Goal: Task Accomplishment & Management: Manage account settings

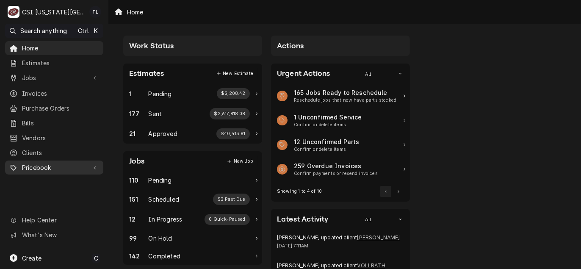
click at [32, 163] on span "Pricebook" at bounding box center [54, 167] width 64 height 9
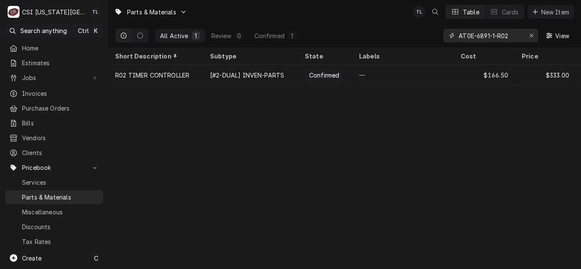
drag, startPoint x: 515, startPoint y: 33, endPoint x: 332, endPoint y: 19, distance: 183.9
click at [332, 19] on div "Parts & Materials TL Table Cards New Item All Active 1 Review 0 Confirmed 1 AT0…" at bounding box center [344, 23] width 473 height 47
paste input "Capacitor 98"
type input "Capacitor 98"
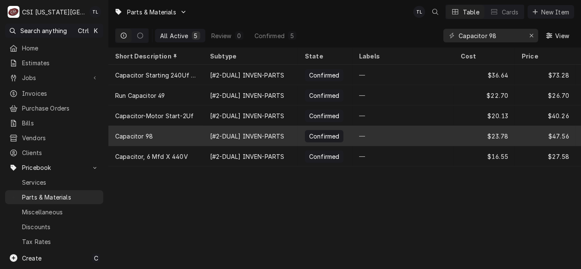
click at [144, 133] on div "Capacitor 98" at bounding box center [134, 136] width 38 height 9
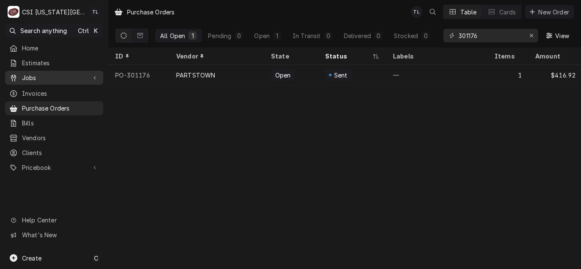
click at [37, 79] on span "Jobs" at bounding box center [54, 77] width 64 height 9
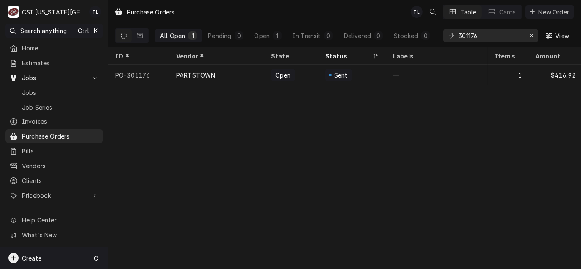
click at [41, 262] on div "Create C" at bounding box center [54, 258] width 108 height 22
drag, startPoint x: 335, startPoint y: 199, endPoint x: 319, endPoint y: 187, distance: 20.3
click at [335, 199] on html "C CSI Kansas City TL Search anything Ctrl K Home Estimates Jobs Jobs Job Series…" at bounding box center [290, 134] width 581 height 269
drag, startPoint x: 23, startPoint y: 246, endPoint x: 25, endPoint y: 252, distance: 7.0
drag, startPoint x: 25, startPoint y: 252, endPoint x: 36, endPoint y: 264, distance: 16.8
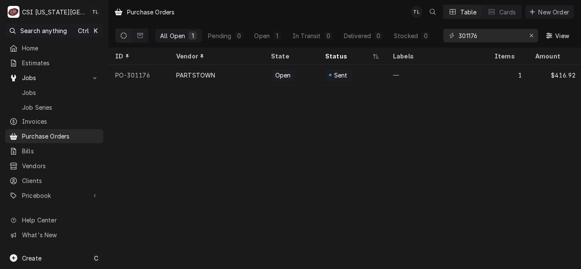
click at [36, 264] on div "Create C" at bounding box center [54, 258] width 108 height 22
click at [135, 216] on div "Purchase Order" at bounding box center [158, 214] width 57 height 9
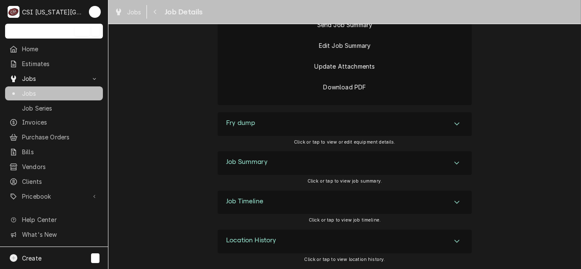
scroll to position [1682, 0]
click at [454, 164] on icon "Accordion Header" at bounding box center [457, 163] width 6 height 7
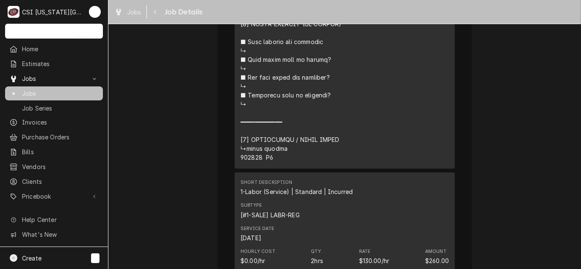
scroll to position [2741, 0]
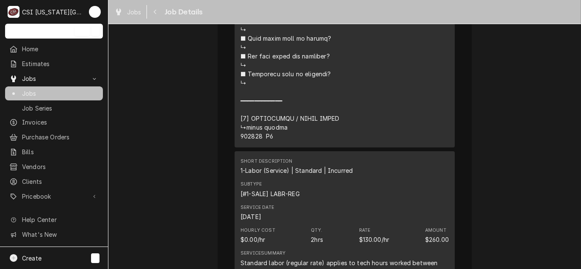
drag, startPoint x: 277, startPoint y: 171, endPoint x: 172, endPoint y: 158, distance: 105.9
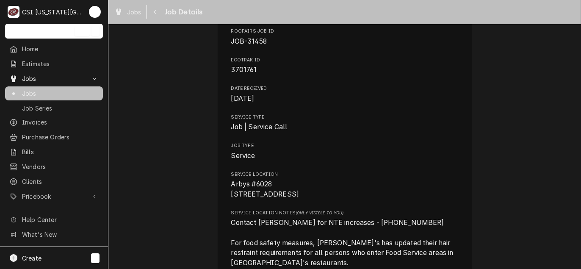
scroll to position [0, 0]
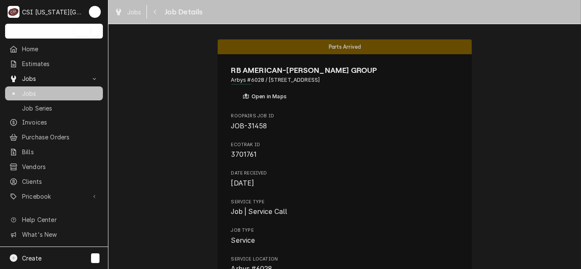
click at [45, 95] on div "Jobs" at bounding box center [54, 93] width 94 height 11
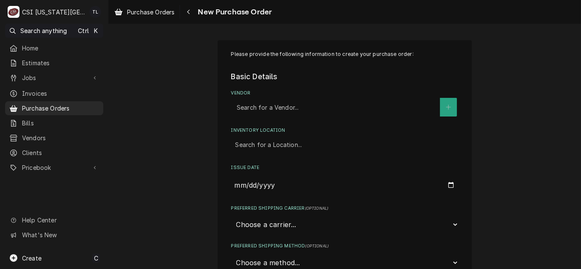
click at [295, 108] on div "Vendor" at bounding box center [336, 107] width 199 height 15
type input "key"
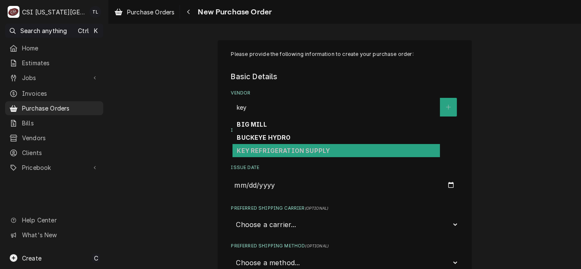
click at [284, 144] on div "KEY REFRIGERATION SUPPLY" at bounding box center [337, 150] width 208 height 13
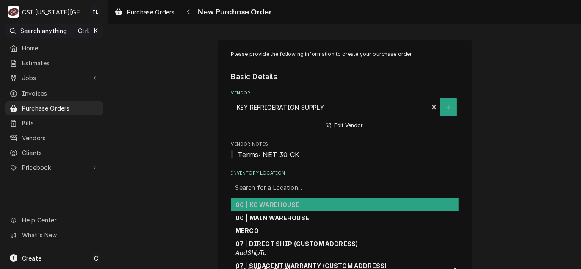
click at [283, 182] on div "Inventory Location" at bounding box center [345, 187] width 219 height 15
click at [280, 204] on strong "00 | KC WAREHOUSE" at bounding box center [268, 204] width 64 height 7
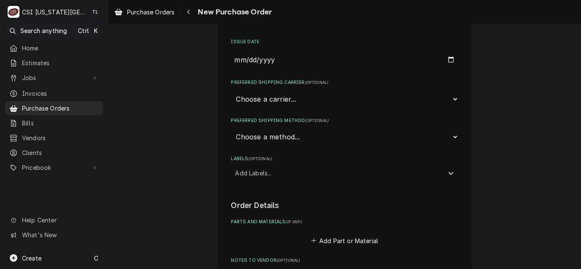
scroll to position [169, 0]
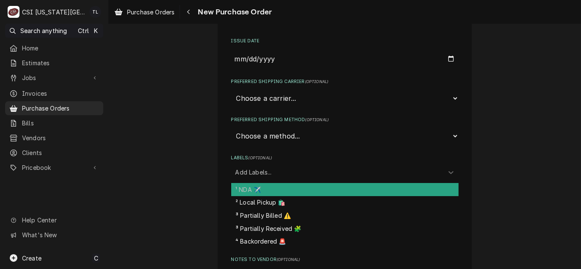
click at [262, 174] on div "Labels" at bounding box center [338, 171] width 204 height 15
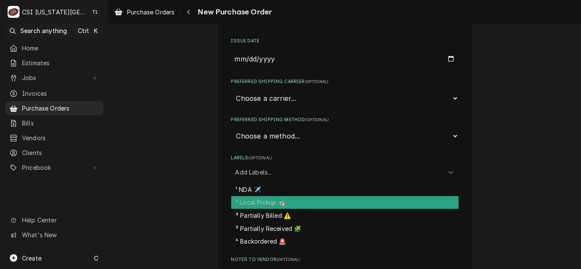
click at [258, 201] on div "² Local Pickup 🛍️" at bounding box center [344, 202] width 227 height 13
type textarea "x"
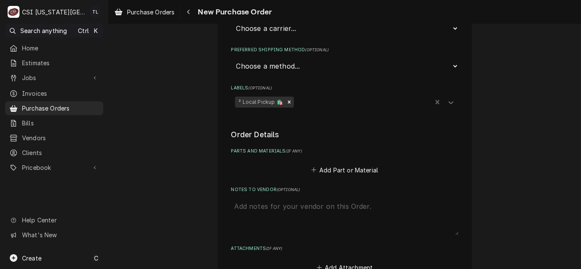
scroll to position [254, 0]
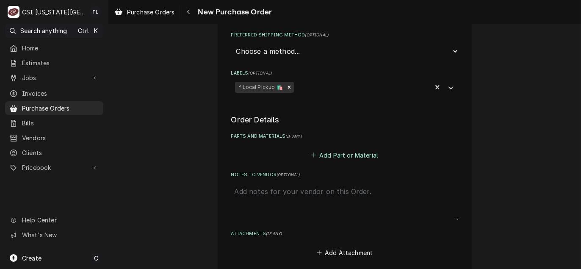
click at [341, 151] on button "Add Part or Material" at bounding box center [345, 155] width 70 height 12
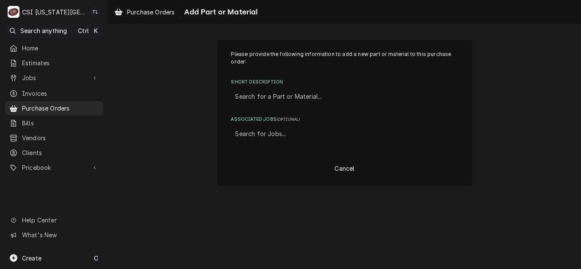
click at [287, 93] on div "Short Description" at bounding box center [345, 96] width 219 height 15
type input "misc servi"
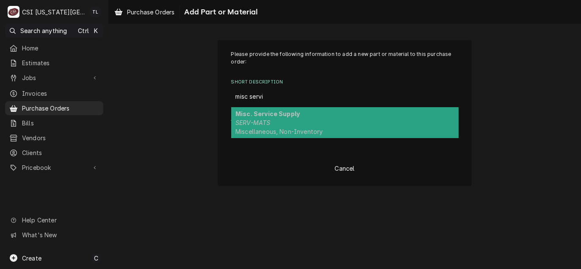
click at [293, 116] on strong "Misc. Service Supply" at bounding box center [268, 113] width 64 height 7
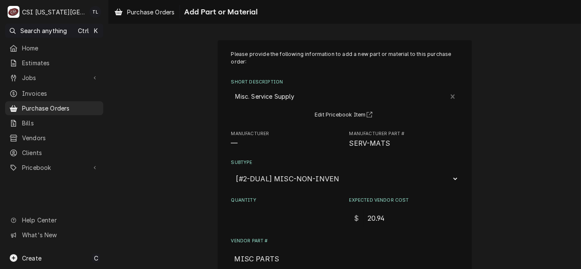
scroll to position [42, 0]
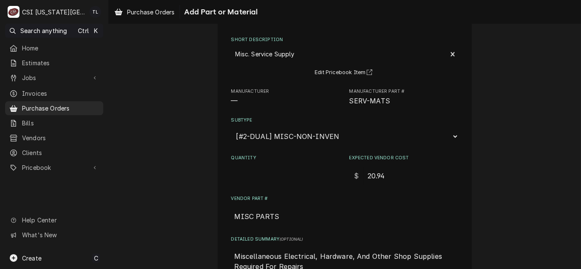
drag, startPoint x: 402, startPoint y: 176, endPoint x: 328, endPoint y: 175, distance: 74.1
click at [330, 175] on div "Quantity Expected Vendor Cost $ 20.94" at bounding box center [344, 170] width 227 height 30
type textarea "x"
type input "1"
click at [258, 166] on input "Quantity" at bounding box center [285, 175] width 109 height 19
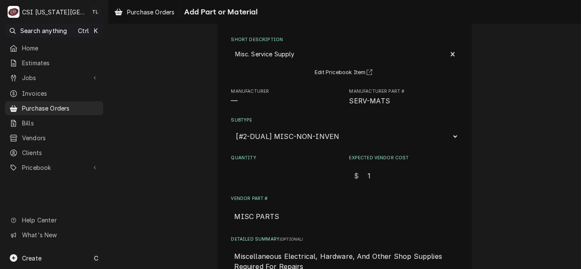
type textarea "x"
type input "1"
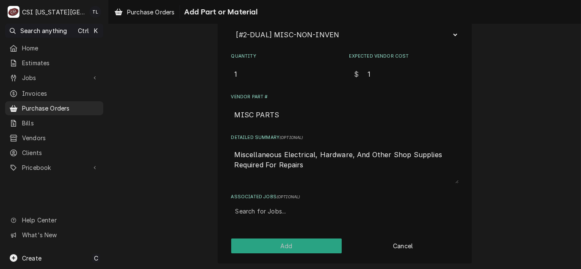
scroll to position [145, 0]
drag, startPoint x: 313, startPoint y: 170, endPoint x: 152, endPoint y: 122, distance: 167.9
click at [152, 122] on div "Please provide the following information to add a new part or material to this …" at bounding box center [344, 79] width 473 height 382
type textarea "x"
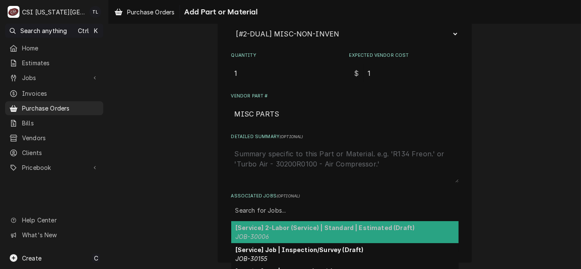
click at [241, 214] on div "Associated Jobs" at bounding box center [345, 210] width 219 height 15
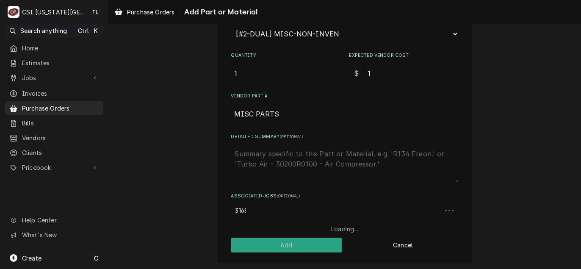
type input "31687"
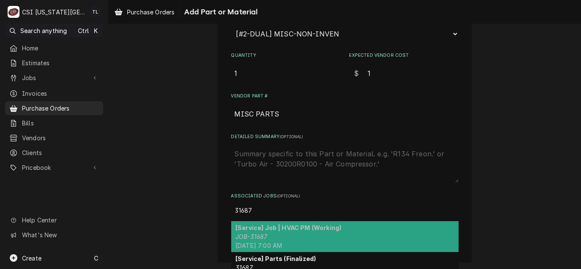
click at [272, 227] on strong "[Service] Job | HVAC PM (Working)" at bounding box center [289, 227] width 106 height 7
type textarea "x"
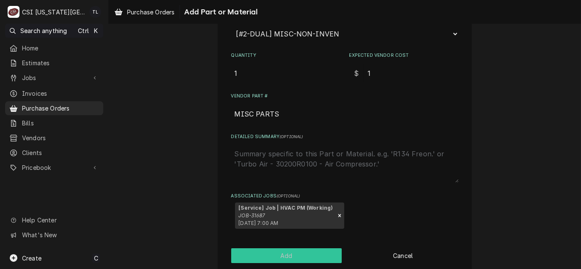
click at [287, 257] on button "Add" at bounding box center [286, 255] width 111 height 15
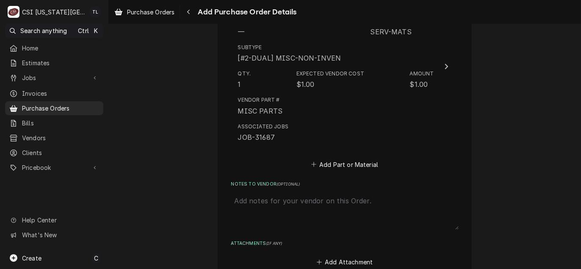
scroll to position [424, 0]
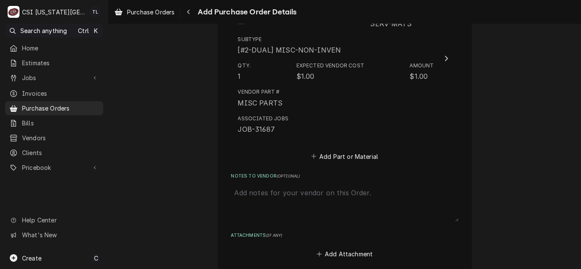
click at [281, 203] on textarea "Notes to Vendor ( optional )" at bounding box center [344, 202] width 227 height 37
type textarea "x"
type textarea "b"
type textarea "x"
type textarea "bt"
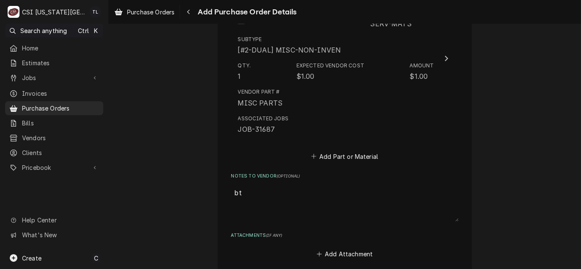
type textarea "x"
type textarea "b"
type textarea "x"
type textarea "br"
type textarea "x"
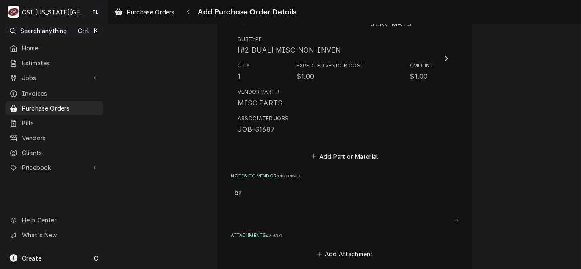
type textarea "bri"
type textarea "x"
type textarea "bria"
type textarea "x"
type textarea "brian"
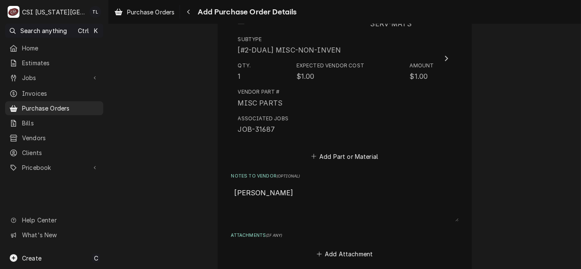
type textarea "x"
type textarea "brian"
type textarea "x"
type textarea "brian g"
type textarea "x"
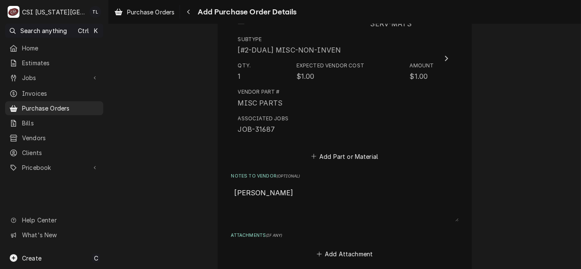
type textarea "brian"
type textarea "x"
type textarea "brian"
type textarea "x"
type textarea "bria"
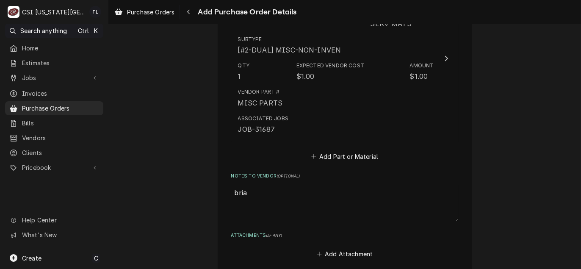
type textarea "x"
type textarea "bri"
type textarea "x"
type textarea "br"
type textarea "x"
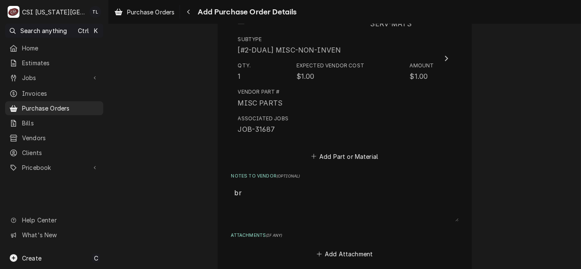
type textarea "b"
type textarea "x"
type textarea "g"
type textarea "x"
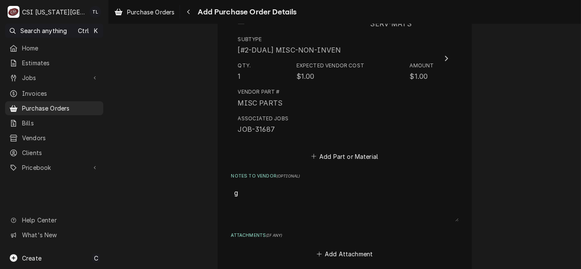
type textarea "go"
type textarea "x"
type textarea "gon"
type textarea "x"
type textarea "gonz"
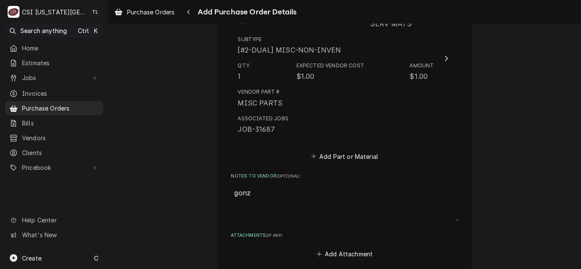
type textarea "x"
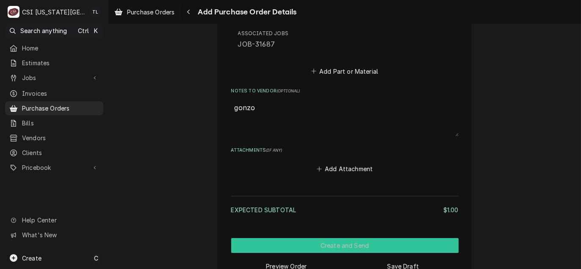
scroll to position [529, 0]
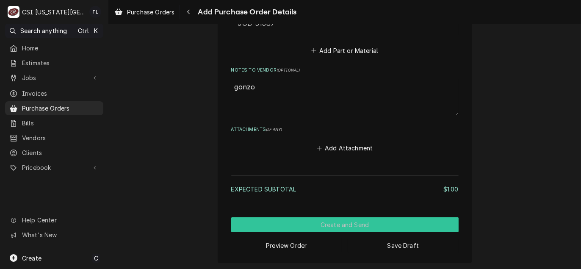
type textarea "gonzo"
click at [333, 227] on button "Create and Send" at bounding box center [344, 224] width 227 height 15
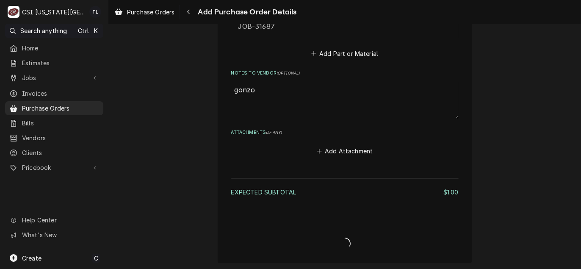
type textarea "x"
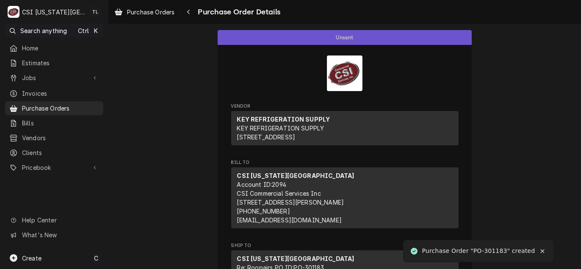
click at [490, 252] on div "Purchase Order "PO-301183" created" at bounding box center [479, 251] width 114 height 9
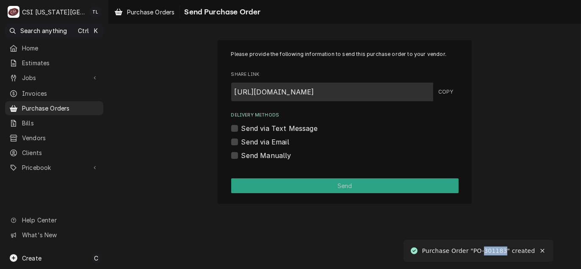
copy div "301183"
click at [241, 154] on label "Send Manually" at bounding box center [266, 155] width 50 height 10
click at [241, 154] on input "Send Manually" at bounding box center [354, 159] width 227 height 19
checkbox input "true"
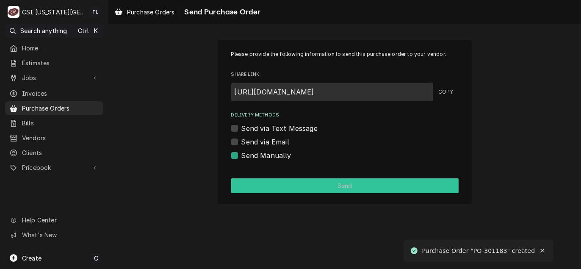
click at [249, 182] on button "Send" at bounding box center [344, 185] width 227 height 15
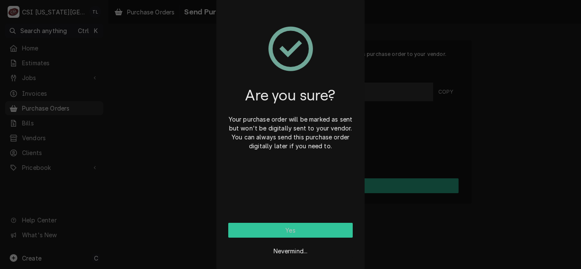
click at [280, 235] on button "Yes" at bounding box center [290, 230] width 125 height 15
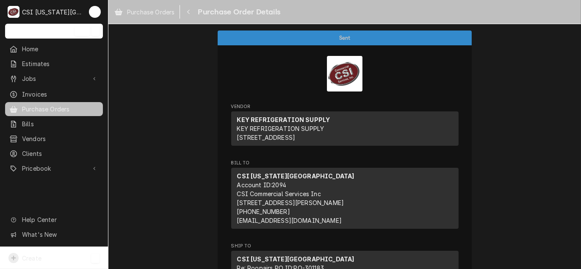
click at [45, 260] on div "Create C" at bounding box center [54, 258] width 108 height 22
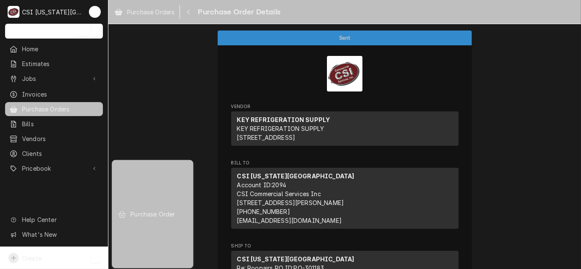
click at [154, 218] on link "Purchase Order" at bounding box center [152, 214] width 76 height 14
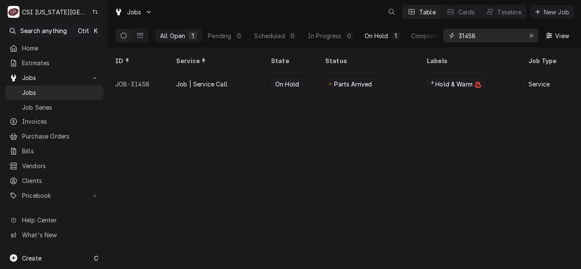
drag, startPoint x: 497, startPoint y: 32, endPoint x: 365, endPoint y: 33, distance: 131.7
click at [365, 33] on div "All Open 1 Pending 0 Scheduled 0 In Progress 0 On Hold 1 Completed 0 31458 View" at bounding box center [344, 36] width 459 height 24
paste input "31969"
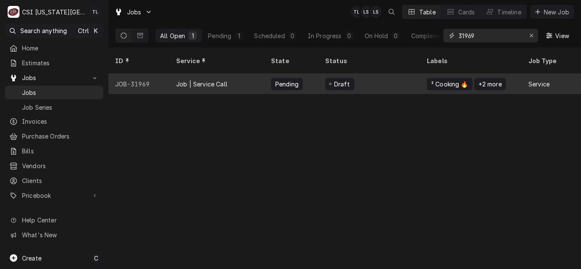
type input "31969"
click at [174, 80] on div "Job | Service Call" at bounding box center [216, 84] width 95 height 20
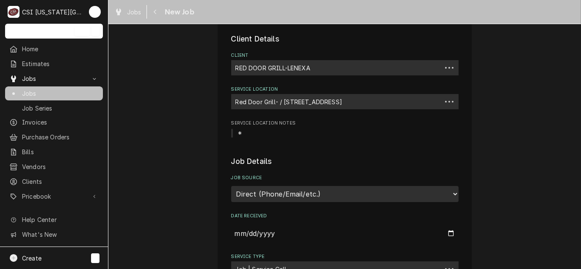
type textarea "x"
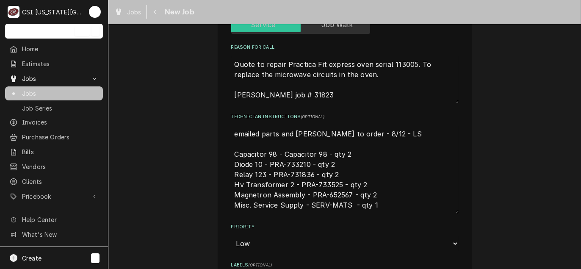
scroll to position [297, 0]
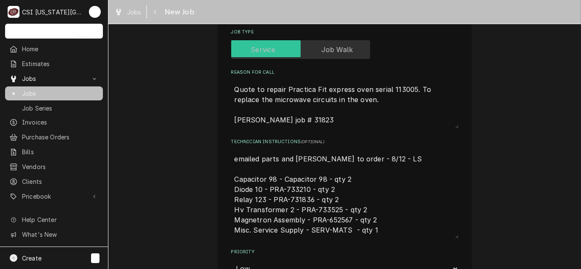
drag, startPoint x: 322, startPoint y: 179, endPoint x: 282, endPoint y: 180, distance: 40.2
click at [282, 180] on textarea "emailed parts and lindy to order - 8/12 - LS Capacitor 98 - Capacitor 98 - qty …" at bounding box center [344, 194] width 227 height 88
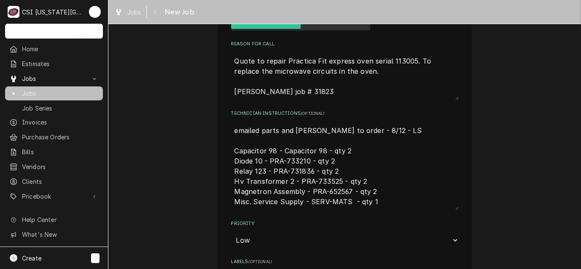
scroll to position [339, 0]
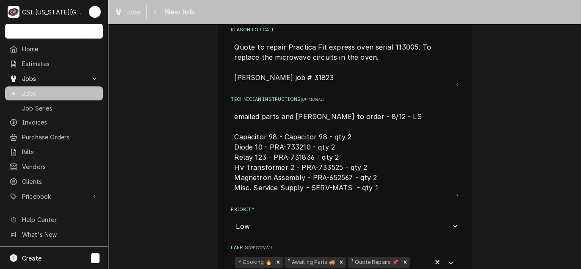
drag, startPoint x: 265, startPoint y: 147, endPoint x: 305, endPoint y: 147, distance: 40.2
click at [305, 147] on textarea "emailed parts and lindy to order - 8/12 - LS Capacitor 98 - Capacitor 98 - qty …" at bounding box center [344, 152] width 227 height 88
click at [289, 142] on textarea "emailed parts and lindy to order - 8/12 - LS Capacitor 98 - Capacitor 98 - qty …" at bounding box center [344, 152] width 227 height 88
drag, startPoint x: 282, startPoint y: 145, endPoint x: 305, endPoint y: 145, distance: 23.3
click at [305, 145] on textarea "emailed parts and lindy to order - 8/12 - LS Capacitor 98 - Capacitor 98 - qty …" at bounding box center [344, 152] width 227 height 88
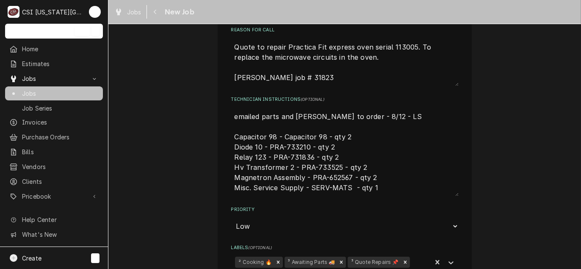
click at [306, 145] on textarea "emailed parts and lindy to order - 8/12 - LS Capacitor 98 - Capacitor 98 - qty …" at bounding box center [344, 152] width 227 height 88
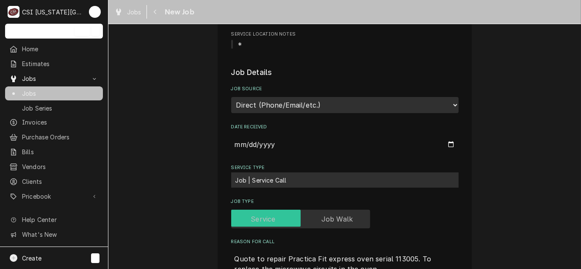
scroll to position [0, 0]
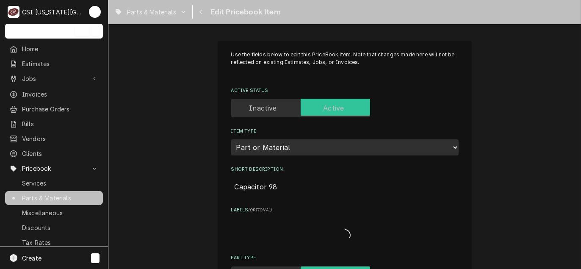
type textarea "x"
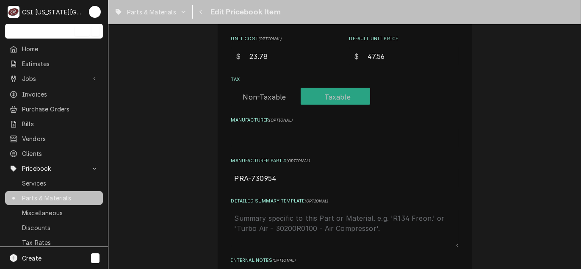
scroll to position [339, 0]
click at [55, 194] on span "Parts & Materials" at bounding box center [60, 198] width 77 height 9
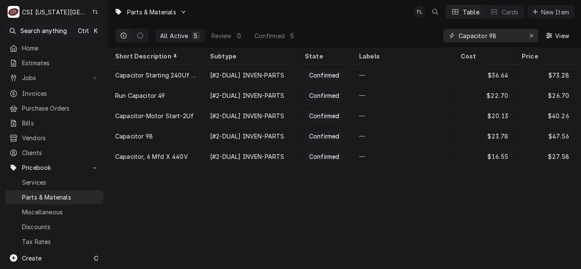
drag, startPoint x: 485, startPoint y: 37, endPoint x: 393, endPoint y: 23, distance: 92.9
click at [398, 25] on div "All Active 5 Review 0 Confirmed 5 Capacitor 98 View" at bounding box center [344, 36] width 459 height 24
type input "733210"
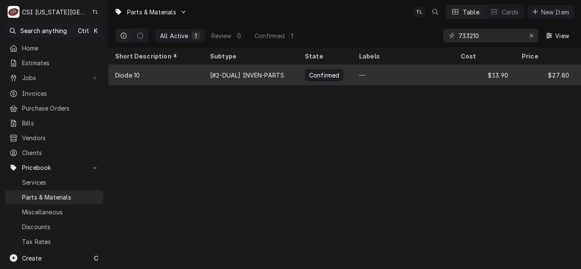
click at [130, 77] on div "Diode 10" at bounding box center [127, 75] width 25 height 9
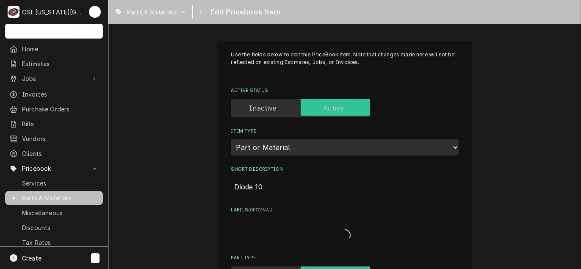
type textarea "x"
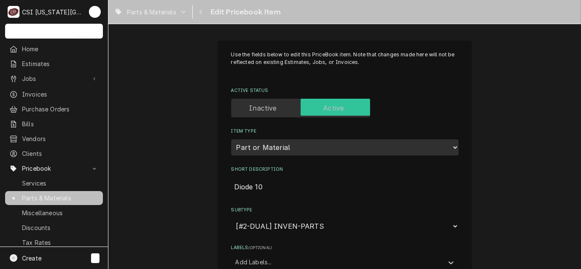
click at [33, 196] on span "Parts & Materials" at bounding box center [60, 198] width 77 height 9
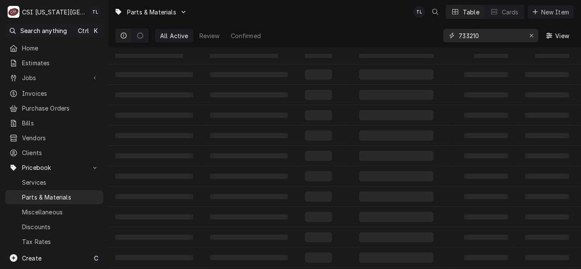
drag, startPoint x: 493, startPoint y: 35, endPoint x: 391, endPoint y: 29, distance: 102.3
click at [391, 29] on div "All Active Review Confirmed 733210 View" at bounding box center [344, 36] width 459 height 24
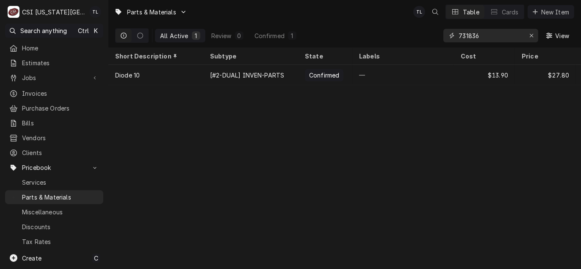
type input "731836"
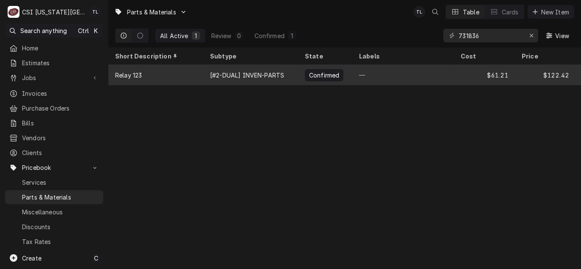
click at [141, 75] on div "Relay 123" at bounding box center [128, 75] width 27 height 9
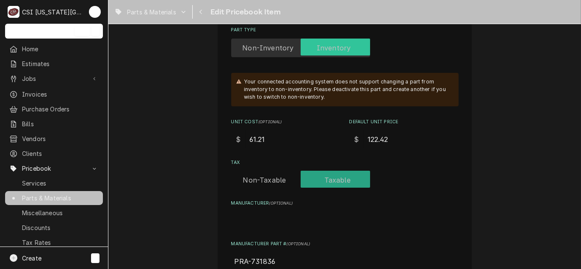
scroll to position [254, 0]
click at [72, 194] on span "Parts & Materials" at bounding box center [60, 198] width 77 height 9
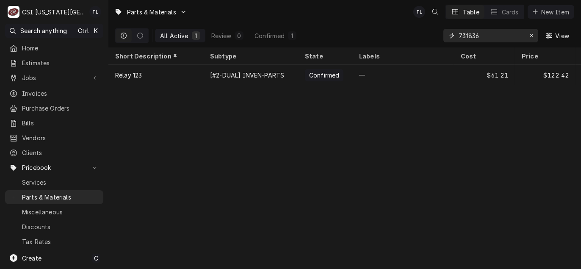
drag, startPoint x: 488, startPoint y: 33, endPoint x: 323, endPoint y: 33, distance: 165.2
click at [323, 33] on div "All Active 1 Review 0 Confirmed 1 731836 View" at bounding box center [344, 36] width 459 height 24
type input "733525"
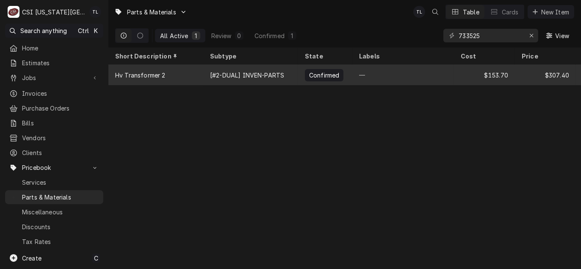
click at [159, 78] on div "Hv Transformer 2" at bounding box center [155, 75] width 95 height 20
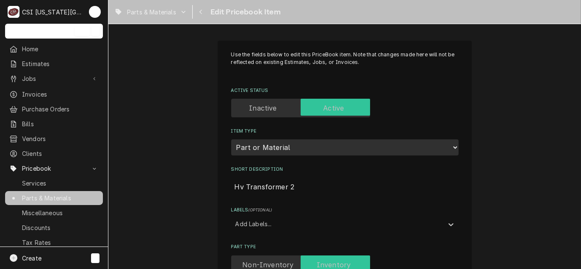
type textarea "x"
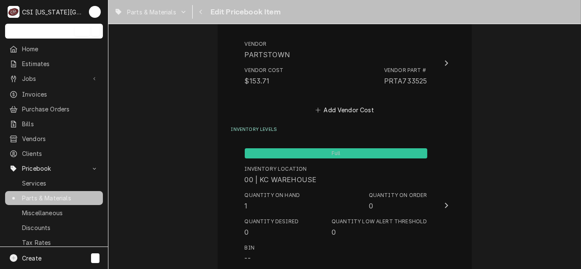
scroll to position [678, 0]
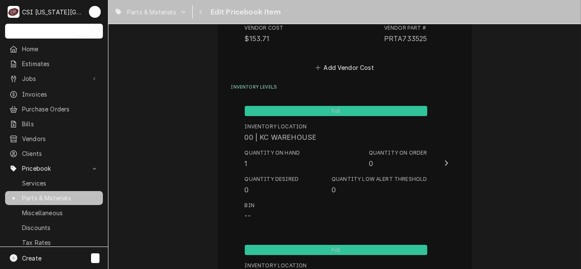
click at [44, 196] on span "Parts & Materials" at bounding box center [60, 198] width 77 height 9
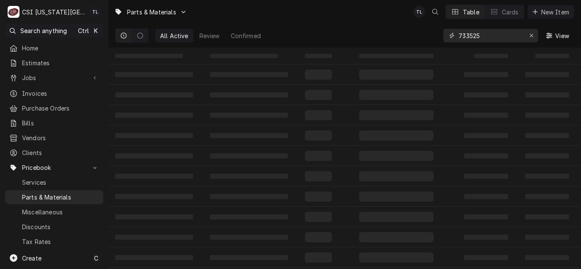
drag, startPoint x: 493, startPoint y: 36, endPoint x: 320, endPoint y: 14, distance: 175.1
click at [320, 14] on div "Parts & Materials TL Table Cards New Item All Active Review Confirmed 733525 Vi…" at bounding box center [344, 23] width 473 height 47
type input "652567"
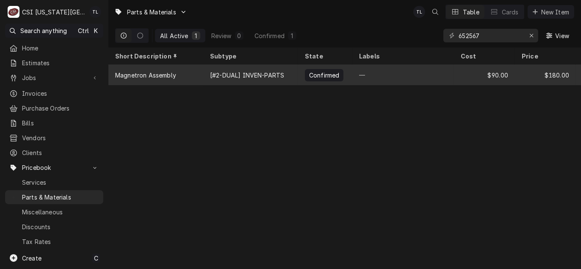
click at [150, 79] on div "Magnetron Assembly" at bounding box center [155, 75] width 95 height 20
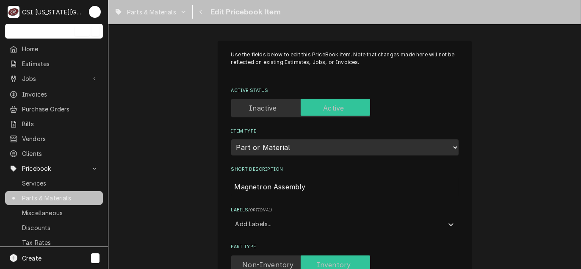
type textarea "x"
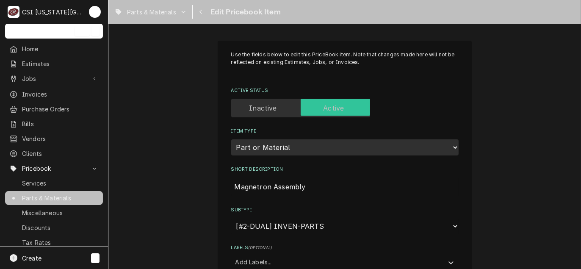
click at [60, 194] on span "Parts & Materials" at bounding box center [60, 198] width 77 height 9
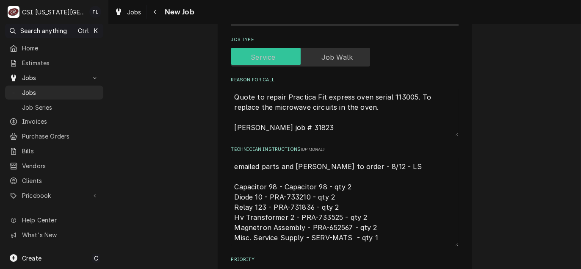
scroll to position [339, 0]
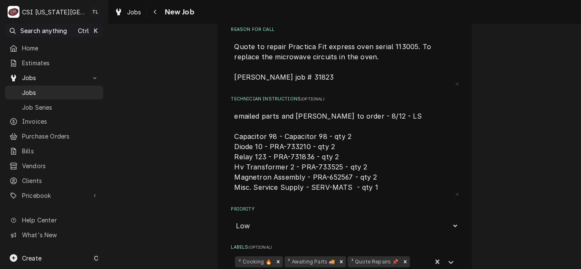
click at [379, 177] on textarea "emailed parts and lindy to order - 8/12 - LS Capacitor 98 - Capacitor 98 - qty …" at bounding box center [344, 152] width 227 height 88
type textarea "x"
type textarea "emailed parts and lindy to order - 8/12 - LS Capacitor 98 - Capacitor 98 - qty …"
type textarea "x"
type textarea "emailed parts and lindy to order - 8/12 - LS Capacitor 98 - Capacitor 98 - qty …"
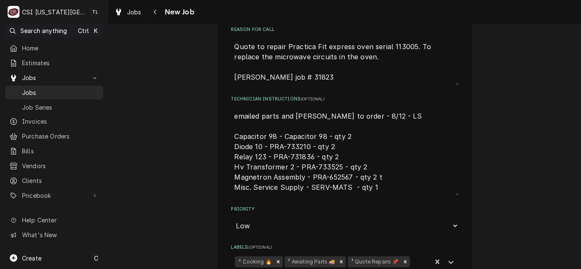
type textarea "x"
type textarea "emailed parts and lindy to order - 8/12 - LS Capacitor 98 - Capacitor 98 - qty …"
type textarea "x"
type textarea "emailed parts and lindy to order - 8/12 - LS Capacitor 98 - Capacitor 98 - qty …"
type textarea "x"
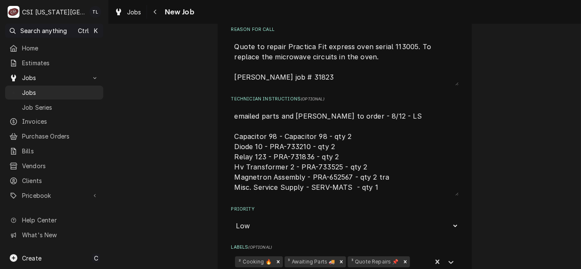
type textarea "emailed parts and lindy to order - 8/12 - LS Capacitor 98 - Capacitor 98 - qty …"
type textarea "x"
type textarea "emailed parts and lindy to order - 8/12 - LS Capacitor 98 - Capacitor 98 - qty …"
type textarea "x"
type textarea "emailed parts and lindy to order - 8/12 - LS Capacitor 98 - Capacitor 98 - qty …"
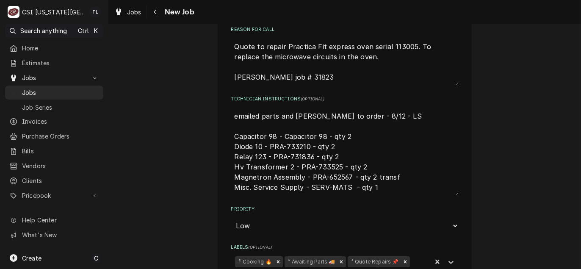
type textarea "x"
type textarea "emailed parts and lindy to order - 8/12 - LS Capacitor 98 - Capacitor 98 - qty …"
type textarea "x"
type textarea "emailed parts and lindy to order - 8/12 - LS Capacitor 98 - Capacitor 98 - qty …"
type textarea "x"
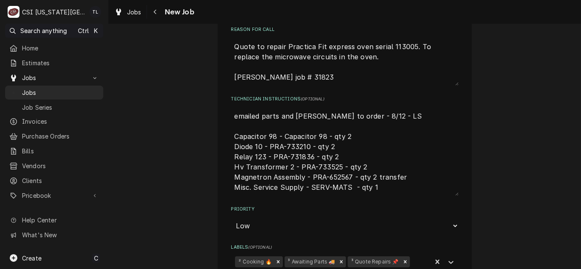
type textarea "emailed parts and lindy to order - 8/12 - LS Capacitor 98 - Capacitor 98 - qty …"
type textarea "x"
type textarea "emailed parts and lindy to order - 8/12 - LS Capacitor 98 - Capacitor 98 - qty …"
type textarea "x"
type textarea "emailed parts and lindy to order - 8/12 - LS Capacitor 98 - Capacitor 98 - qty …"
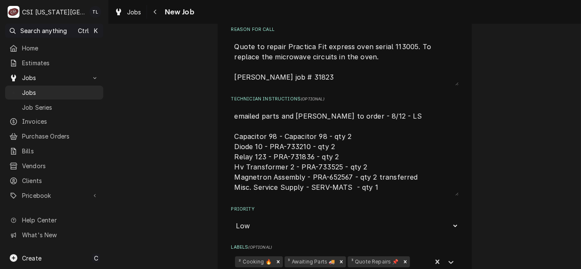
type textarea "x"
type textarea "emailed parts and lindy to order - 8/12 - LS Capacitor 98 - Capacitor 98 - qty …"
type textarea "x"
type textarea "emailed parts and lindy to order - 8/12 - LS Capacitor 98 - Capacitor 98 - qty …"
type textarea "x"
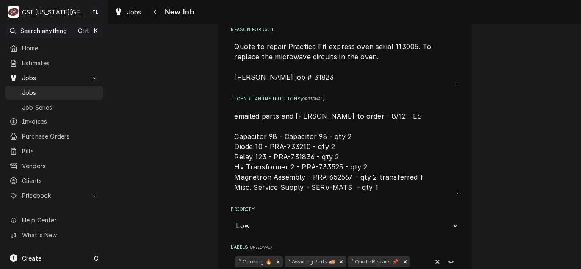
type textarea "emailed parts and lindy to order - 8/12 - LS Capacitor 98 - Capacitor 98 - qty …"
type textarea "x"
type textarea "emailed parts and lindy to order - 8/12 - LS Capacitor 98 - Capacitor 98 - qty …"
type textarea "x"
type textarea "emailed parts and lindy to order - 8/12 - LS Capacitor 98 - Capacitor 98 - qty …"
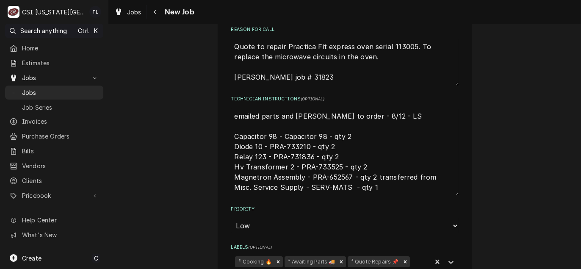
type textarea "x"
type textarea "emailed parts and lindy to order - 8/12 - LS Capacitor 98 - Capacitor 98 - qty …"
type textarea "x"
type textarea "emailed parts and lindy to order - 8/12 - LS Capacitor 98 - Capacitor 98 - qty …"
type textarea "x"
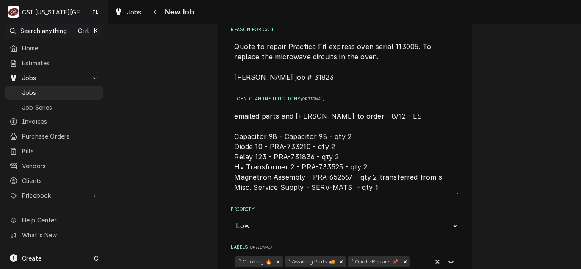
type textarea "emailed parts and lindy to order - 8/12 - LS Capacitor 98 - Capacitor 98 - qty …"
type textarea "x"
type textarea "emailed parts and lindy to order - 8/12 - LS Capacitor 98 - Capacitor 98 - qty …"
type textarea "x"
type textarea "emailed parts and lindy to order - 8/12 - LS Capacitor 98 - Capacitor 98 - qty …"
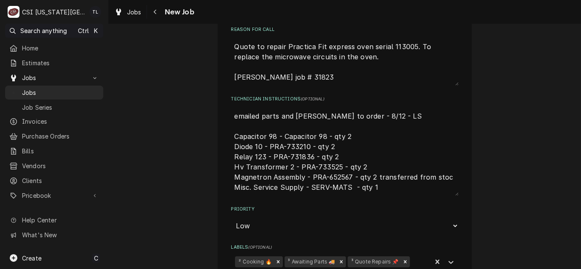
type textarea "x"
type textarea "emailed parts and lindy to order - 8/12 - LS Capacitor 98 - Capacitor 98 - qty …"
type textarea "x"
type textarea "emailed parts and lindy to order - 8/12 - LS Capacitor 98 - Capacitor 98 - qty …"
type textarea "x"
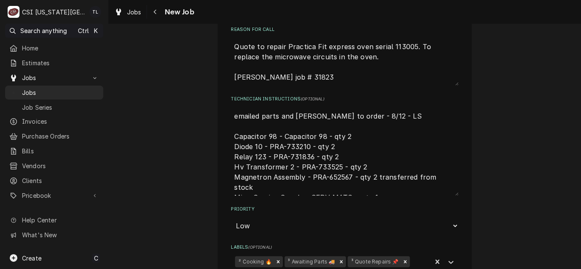
type textarea "emailed parts and lindy to order - 8/12 - LS Capacitor 98 - Capacitor 98 - qty …"
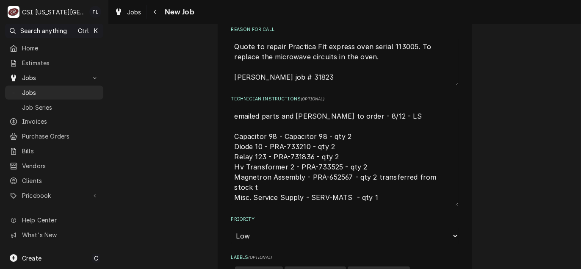
type textarea "x"
type textarea "emailed parts and lindy to order - 8/12 - LS Capacitor 98 - Capacitor 98 - qty …"
type textarea "x"
type textarea "emailed parts and lindy to order - 8/12 - LS Capacitor 98 - Capacitor 98 - qty …"
type textarea "x"
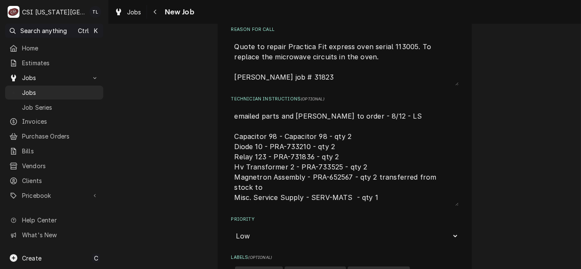
type textarea "emailed parts and lindy to order - 8/12 - LS Capacitor 98 - Capacitor 98 - qty …"
type textarea "x"
type textarea "emailed parts and lindy to order - 8/12 - LS Capacitor 98 - Capacitor 98 - qty …"
type textarea "x"
type textarea "emailed parts and lindy to order - 8/12 - LS Capacitor 98 - Capacitor 98 - qty …"
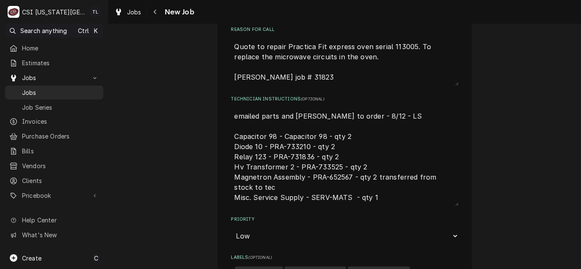
type textarea "x"
type textarea "emailed parts and lindy to order - 8/12 - LS Capacitor 98 - Capacitor 98 - qty …"
type textarea "x"
type textarea "emailed parts and lindy to order - 8/12 - LS Capacitor 98 - Capacitor 98 - qty …"
type textarea "x"
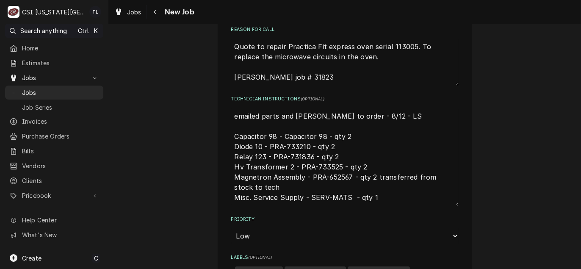
type textarea "emailed parts and lindy to order - 8/12 - LS Capacitor 98 - Capacitor 98 - qty …"
type textarea "x"
type textarea "emailed parts and lindy to order - 8/12 - LS Capacitor 98 - Capacitor 98 - qty …"
type textarea "x"
type textarea "emailed parts and lindy to order - 8/12 - LS Capacitor 98 - Capacitor 98 - qty …"
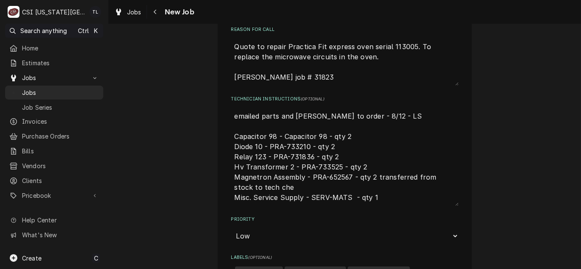
type textarea "x"
type textarea "emailed parts and lindy to order - 8/12 - LS Capacitor 98 - Capacitor 98 - qty …"
type textarea "x"
type textarea "emailed parts and lindy to order - 8/12 - LS Capacitor 98 - Capacitor 98 - qty …"
type textarea "x"
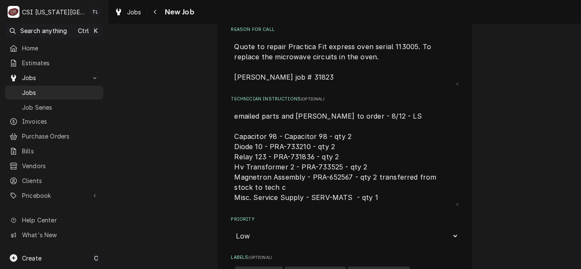
type textarea "emailed parts and lindy to order - 8/12 - LS Capacitor 98 - Capacitor 98 - qty …"
type textarea "x"
type textarea "emailed parts and lindy to order - 8/12 - LS Capacitor 98 - Capacitor 98 - qty …"
type textarea "x"
type textarea "emailed parts and lindy to order - 8/12 - LS Capacitor 98 - Capacitor 98 - qty …"
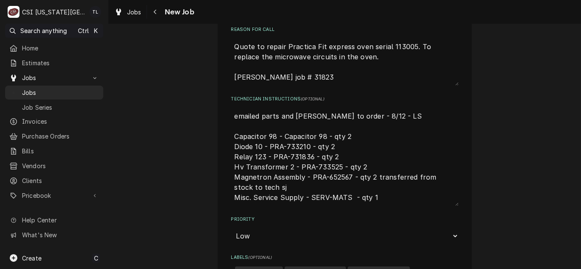
type textarea "x"
type textarea "emailed parts and lindy to order - 8/12 - LS Capacitor 98 - Capacitor 98 - qty …"
type textarea "x"
type textarea "emailed parts and lindy to order - 8/12 - LS Capacitor 98 - Capacitor 98 - qty …"
type textarea "x"
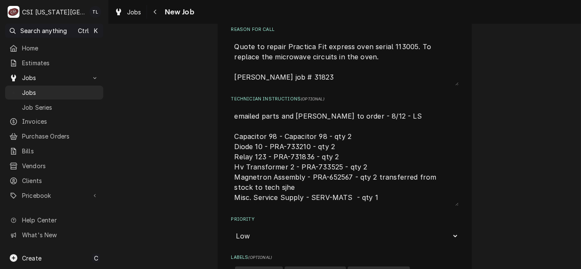
type textarea "emailed parts and lindy to order - 8/12 - LS Capacitor 98 - Capacitor 98 - qty …"
type textarea "x"
type textarea "emailed parts and lindy to order - 8/12 - LS Capacitor 98 - Capacitor 98 - qty …"
type textarea "x"
type textarea "emailed parts and lindy to order - 8/12 - LS Capacitor 98 - Capacitor 98 - qty …"
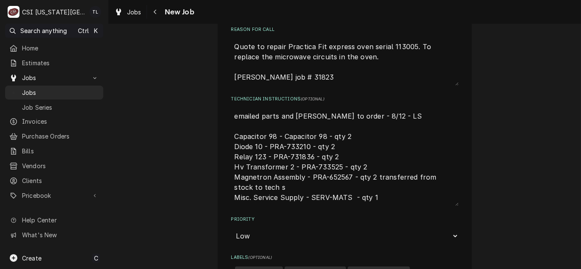
type textarea "x"
type textarea "emailed parts and lindy to order - 8/12 - LS Capacitor 98 - Capacitor 98 - qty …"
type textarea "x"
type textarea "emailed parts and lindy to order - 8/12 - LS Capacitor 98 - Capacitor 98 - qty …"
type textarea "x"
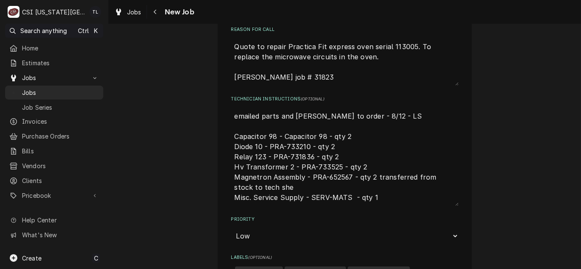
type textarea "emailed parts and lindy to order - 8/12 - LS Capacitor 98 - Capacitor 98 - qty …"
type textarea "x"
type textarea "emailed parts and lindy to order - 8/12 - LS Capacitor 98 - Capacitor 98 - qty …"
type textarea "x"
drag, startPoint x: 340, startPoint y: 165, endPoint x: 313, endPoint y: 167, distance: 26.3
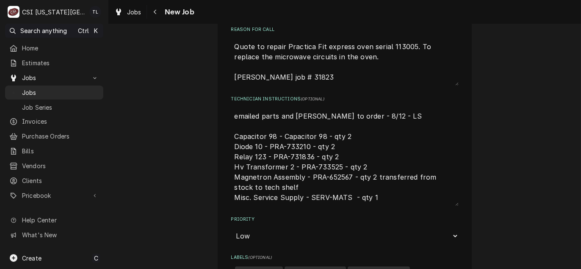
click at [313, 167] on textarea "emailed parts and lindy to order - 8/12 - LS Capacitor 98 - Capacitor 98 - qty …" at bounding box center [344, 157] width 227 height 98
type textarea "emailed parts and lindy to order - 8/12 - LS Capacitor 98 - Capacitor 98 - qty …"
drag, startPoint x: 286, startPoint y: 156, endPoint x: 309, endPoint y: 158, distance: 22.9
click at [309, 158] on textarea "emailed parts and lindy to order - 8/12 - LS Capacitor 98 - Capacitor 98 - qty …" at bounding box center [344, 157] width 227 height 98
drag, startPoint x: 308, startPoint y: 145, endPoint x: 284, endPoint y: 143, distance: 23.8
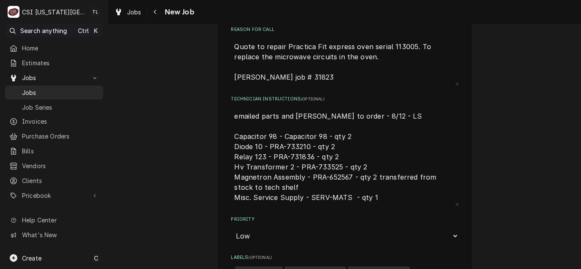
click at [284, 143] on textarea "emailed parts and lindy to order - 8/12 - LS Capacitor 98 - Capacitor 98 - qty …" at bounding box center [344, 157] width 227 height 98
drag, startPoint x: 280, startPoint y: 136, endPoint x: 321, endPoint y: 134, distance: 40.7
click at [321, 134] on textarea "emailed parts and lindy to order - 8/12 - LS Capacitor 98 - Capacitor 98 - qty …" at bounding box center [344, 157] width 227 height 98
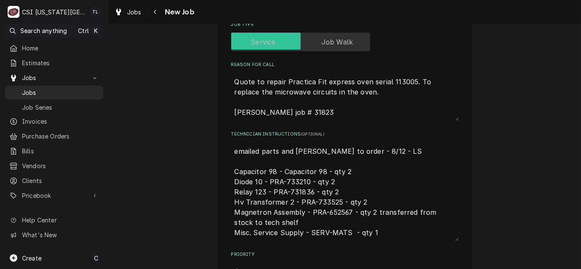
scroll to position [324, 0]
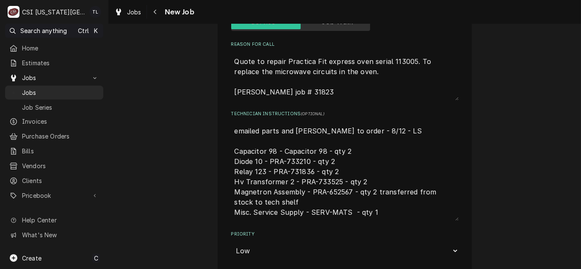
click at [233, 121] on div "Technician Instructions ( optional ) emailed parts and lindy to order - 8/12 - …" at bounding box center [344, 166] width 227 height 110
click at [233, 122] on textarea "emailed parts and lindy to order - 8/12 - LS Capacitor 98 - Capacitor 98 - qty …" at bounding box center [344, 171] width 227 height 98
drag, startPoint x: 231, startPoint y: 189, endPoint x: 446, endPoint y: 202, distance: 216.0
click at [446, 202] on textarea "emailed parts and lindy to order - 8/12 - LS Capacitor 98 - Capacitor 98 - qty …" at bounding box center [344, 171] width 227 height 98
click at [233, 130] on textarea "emailed parts and lindy to order - 8/12 - LS Capacitor 98 - Capacitor 98 - qty …" at bounding box center [344, 171] width 227 height 98
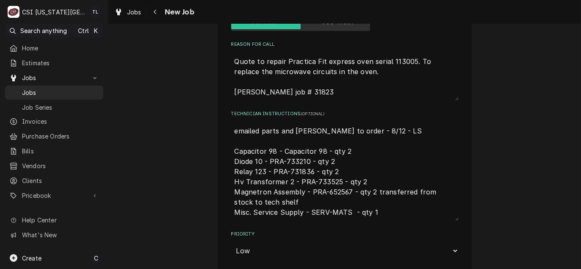
type textarea "x"
type textarea "emailed parts and lindy to order - 8/12 - LS Capacitor 98 - Capacitor 98 - qty …"
paste textarea "Magnetron Assembly - PRA-652567 - qty 2 transferred from stock to tech shelf"
type textarea "x"
type textarea "Magnetron Assembly - PRA-652567 - qty 2 transferred from stock to tech shelf em…"
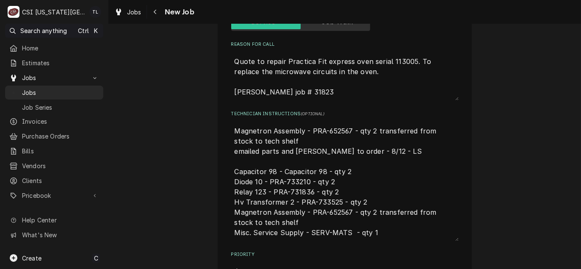
type textarea "x"
type textarea "Magnetron Assembly - PRA-652567 - qty 2 transferred from stock to tech shelf em…"
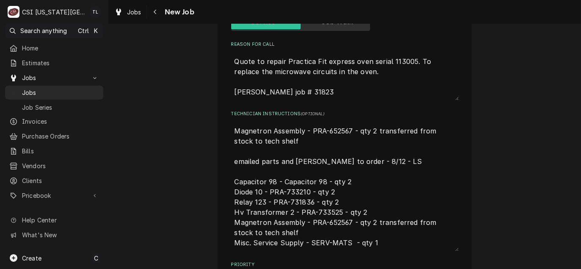
type textarea "x"
type textarea "Magnetron Assembly - PRA-652567 - qty 2 transferred from stock to tech shelf r …"
type textarea "x"
type textarea "Magnetron Assembly - PRA-652567 - qty 2 transferred from stock to tech shelf re…"
type textarea "x"
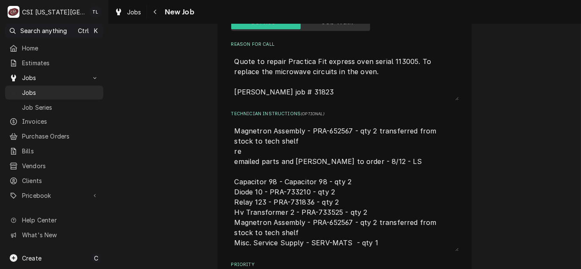
type textarea "Magnetron Assembly - PRA-652567 - qty 2 transferred from stock to tech shelf re…"
type textarea "x"
type textarea "Magnetron Assembly - PRA-652567 - qty 2 transferred from stock to tech shelf re…"
type textarea "x"
type textarea "Magnetron Assembly - PRA-652567 - qty 2 transferred from stock to tech shelf re…"
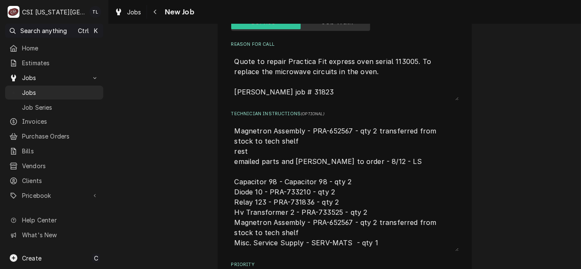
type textarea "x"
type textarea "Magnetron Assembly - PRA-652567 - qty 2 transferred from stock to tech shelf re…"
type textarea "x"
type textarea "Magnetron Assembly - PRA-652567 - qty 2 transferred from stock to tech shelf re…"
type textarea "x"
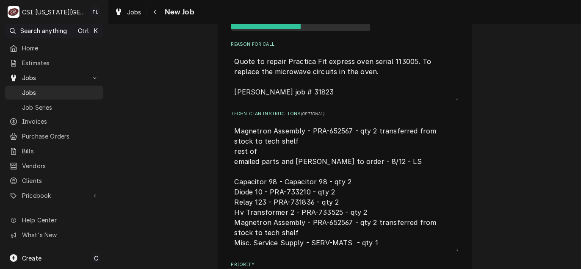
type textarea "Magnetron Assembly - PRA-652567 - qty 2 transferred from stock to tech shelf re…"
type textarea "x"
type textarea "Magnetron Assembly - PRA-652567 - qty 2 transferred from stock to tech shelf re…"
type textarea "x"
type textarea "Magnetron Assembly - PRA-652567 - qty 2 transferred from stock to tech shelf re…"
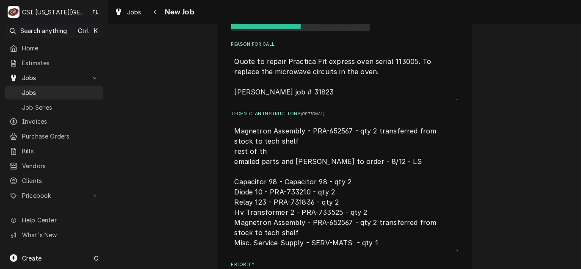
type textarea "x"
type textarea "Magnetron Assembly - PRA-652567 - qty 2 transferred from stock to tech shelf re…"
type textarea "x"
type textarea "Magnetron Assembly - PRA-652567 - qty 2 transferred from stock to tech shelf re…"
type textarea "x"
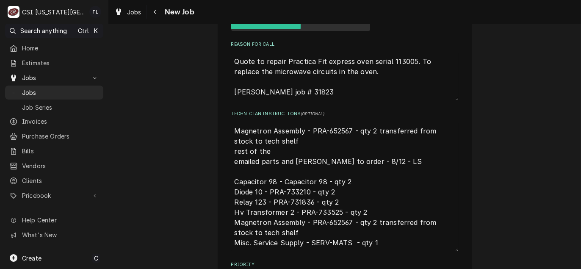
type textarea "Magnetron Assembly - PRA-652567 - qty 2 transferred from stock to tech shelf re…"
type textarea "x"
type textarea "Magnetron Assembly - PRA-652567 - qty 2 transferred from stock to tech shelf re…"
type textarea "x"
type textarea "Magnetron Assembly - PRA-652567 - qty 2 transferred from stock to tech shelf re…"
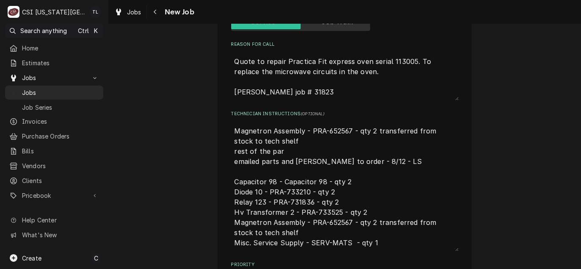
type textarea "x"
type textarea "Magnetron Assembly - PRA-652567 - qty 2 transferred from stock to tech shelf re…"
type textarea "x"
type textarea "Magnetron Assembly - PRA-652567 - qty 2 transferred from stock to tech shelf re…"
type textarea "x"
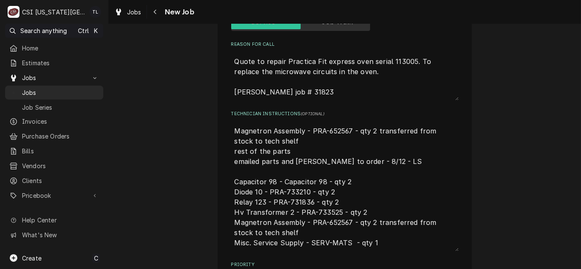
type textarea "Magnetron Assembly - PRA-652567 - qty 2 transferred from stock to tech shelf re…"
type textarea "x"
type textarea "Magnetron Assembly - PRA-652567 - qty 2 transferred from stock to tech shelf re…"
type textarea "x"
type textarea "Magnetron Assembly - PRA-652567 - qty 2 transferred from stock to tech shelf re…"
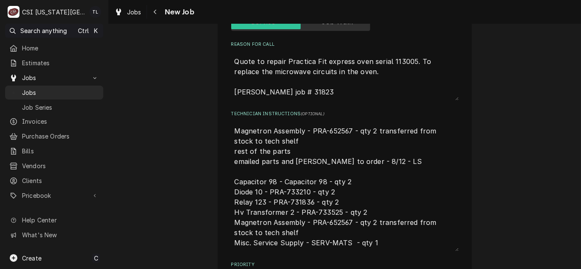
type textarea "x"
type textarea "Magnetron Assembly - PRA-652567 - qty 2 transferred from stock to tech shelf re…"
type textarea "x"
type textarea "Magnetron Assembly - PRA-652567 - qty 2 transferred from stock to tech shelf re…"
type textarea "x"
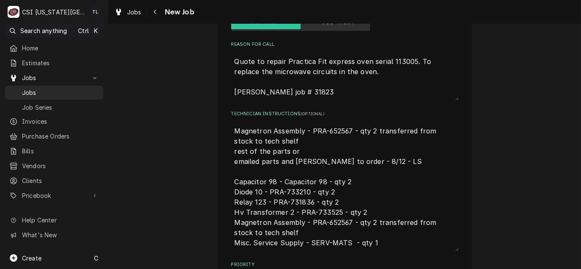
type textarea "Magnetron Assembly - PRA-652567 - qty 2 transferred from stock to tech shelf re…"
type textarea "x"
type textarea "Magnetron Assembly - PRA-652567 - qty 2 transferred from stock to tech shelf re…"
type textarea "x"
type textarea "Magnetron Assembly - PRA-652567 - qty 2 transferred from stock to tech shelf re…"
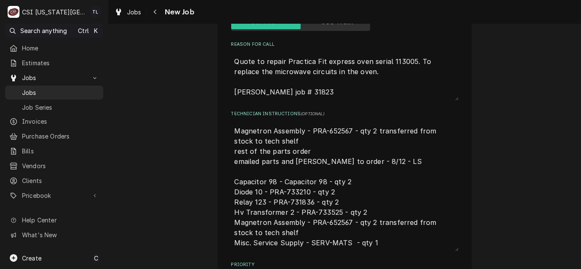
type textarea "x"
type textarea "Magnetron Assembly - PRA-652567 - qty 2 transferred from stock to tech shelf re…"
type textarea "x"
type textarea "Magnetron Assembly - PRA-652567 - qty 2 transferred from stock to tech shelf re…"
type textarea "x"
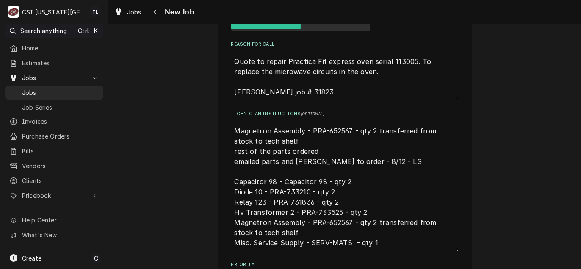
type textarea "Magnetron Assembly - PRA-652567 - qty 2 transferred from stock to tech shelf re…"
type textarea "x"
type textarea "Magnetron Assembly - PRA-652567 - qty 2 transferred from stock to tech shelf re…"
type textarea "x"
type textarea "Magnetron Assembly - PRA-652567 - qty 2 transferred from stock to tech shelf re…"
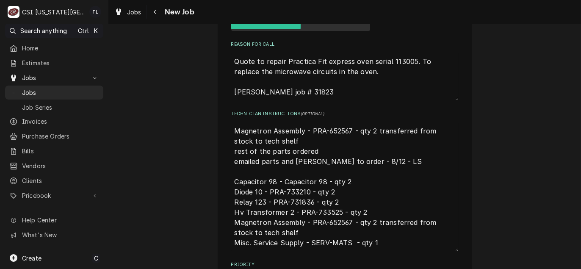
type textarea "x"
type textarea "Magnetron Assembly - PRA-652567 - qty 2 transferred from stock to tech shelf re…"
type textarea "x"
type textarea "Magnetron Assembly - PRA-652567 - qty 2 transferred from stock to tech shelf re…"
type textarea "x"
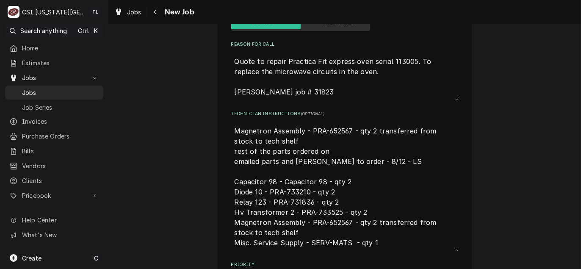
type textarea "Magnetron Assembly - PRA-652567 - qty 2 transferred from stock to tech shelf re…"
type textarea "x"
type textarea "Magnetron Assembly - PRA-652567 - qty 2 transferred from stock to tech shelf re…"
type textarea "x"
type textarea "Magnetron Assembly - PRA-652567 - qty 2 transferred from stock to tech shelf re…"
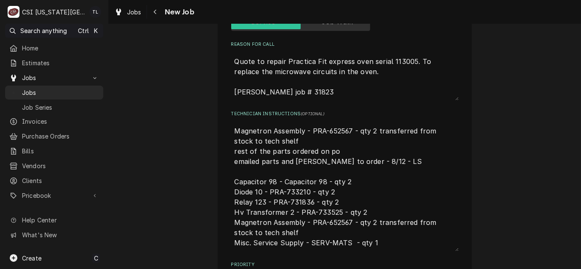
type textarea "x"
type textarea "Magnetron Assembly - PRA-652567 - qty 2 transferred from stock to tech shelf re…"
type textarea "x"
type textarea "Magnetron Assembly - PRA-652567 - qty 2 transferred from stock to tech shelf re…"
type textarea "x"
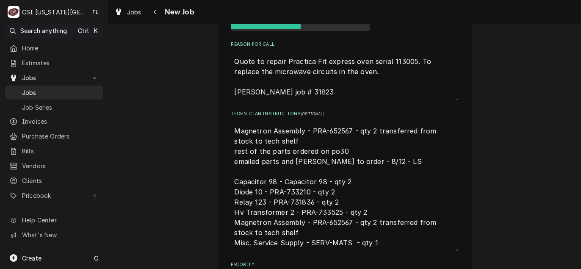
type textarea "Magnetron Assembly - PRA-652567 - qty 2 transferred from stock to tech shelf re…"
type textarea "x"
type textarea "Magnetron Assembly - PRA-652567 - qty 2 transferred from stock to tech shelf re…"
type textarea "x"
type textarea "Magnetron Assembly - PRA-652567 - qty 2 transferred from stock to tech shelf re…"
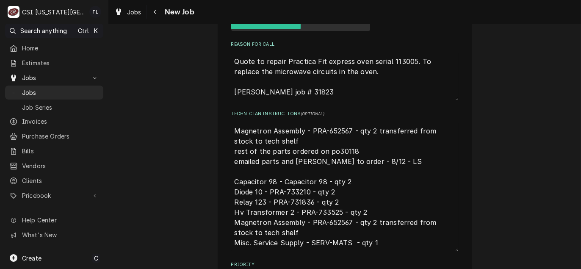
type textarea "x"
type textarea "Magnetron Assembly - PRA-652567 - qty 2 transferred from stock to tech shelf re…"
type textarea "x"
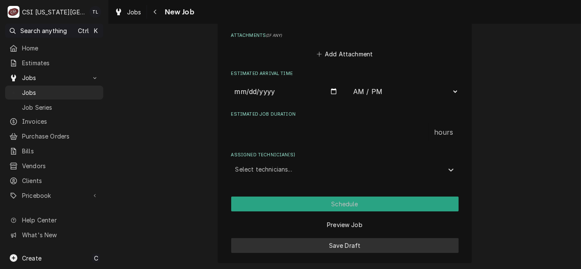
type textarea "Magnetron Assembly - PRA-652567 - qty 2 transferred from stock to tech shelf re…"
click at [342, 246] on button "Save Draft" at bounding box center [344, 245] width 227 height 15
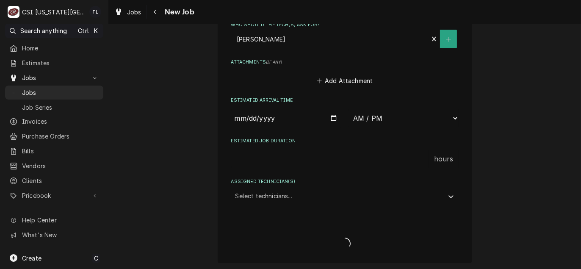
type textarea "x"
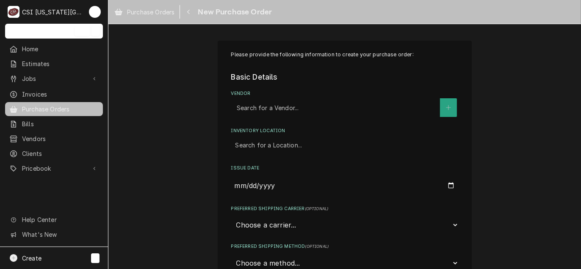
click at [274, 111] on div "Vendor" at bounding box center [336, 107] width 199 height 15
type input "partstow"
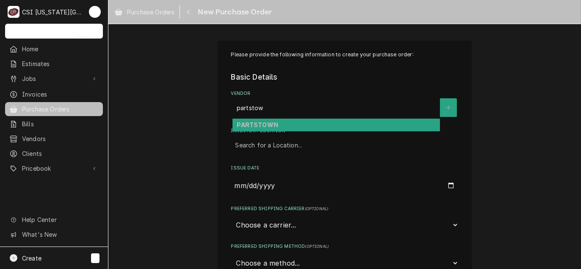
click at [271, 126] on strong "PARTSTOWN" at bounding box center [257, 124] width 41 height 7
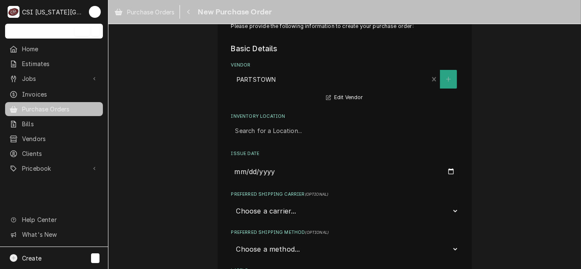
scroll to position [42, 0]
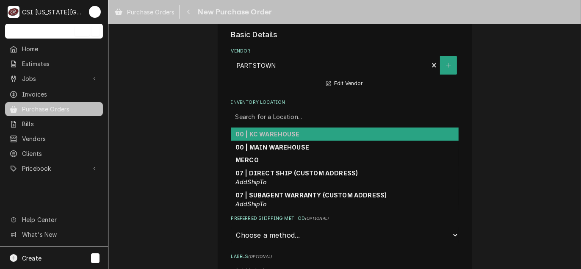
click at [289, 113] on div "Inventory Location" at bounding box center [345, 116] width 219 height 15
click at [286, 130] on strong "00 | KC WAREHOUSE" at bounding box center [268, 133] width 64 height 7
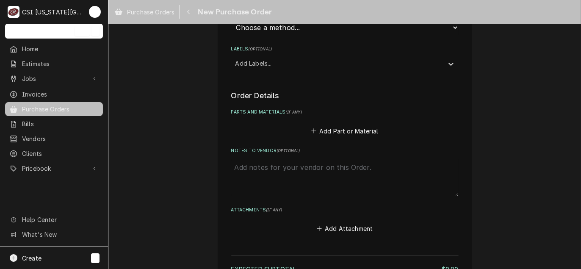
scroll to position [254, 0]
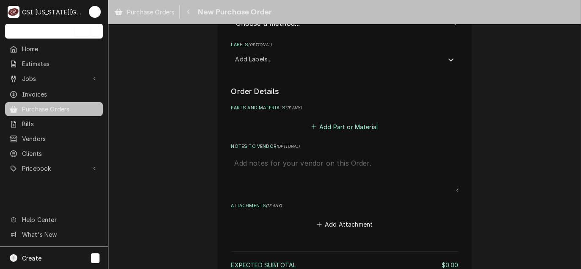
click at [358, 124] on button "Add Part or Material" at bounding box center [345, 127] width 70 height 12
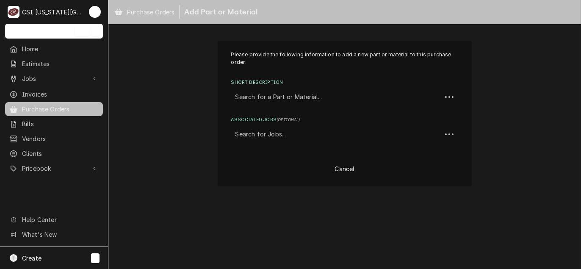
click at [276, 98] on div "Short Description" at bounding box center [337, 96] width 202 height 15
paste input "733525"
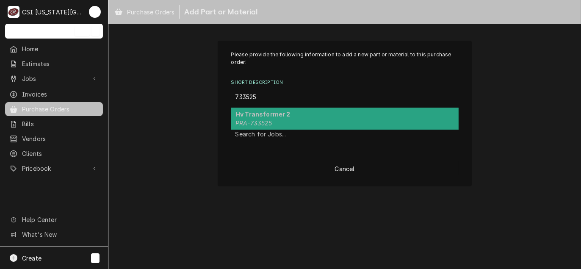
type input "733525"
click at [263, 106] on div "Please provide the following information to add a new part or material to this …" at bounding box center [344, 97] width 227 height 93
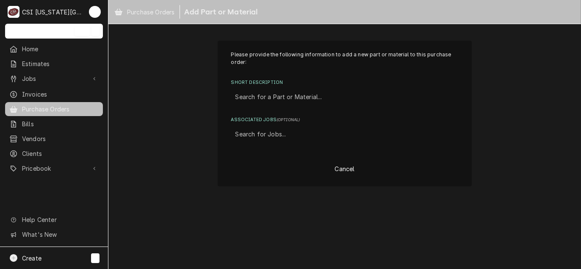
click at [274, 98] on div "Short Description" at bounding box center [345, 96] width 219 height 15
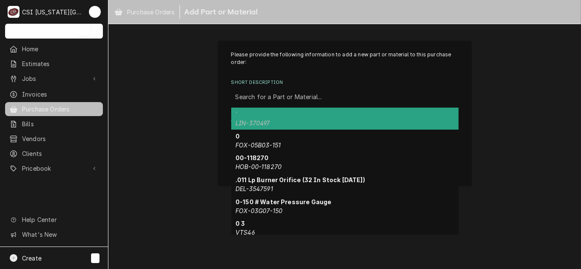
paste input "733525"
type input "733525"
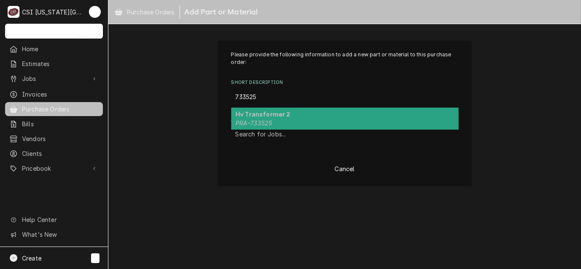
click at [276, 115] on strong "Hv Transformer 2" at bounding box center [263, 114] width 55 height 7
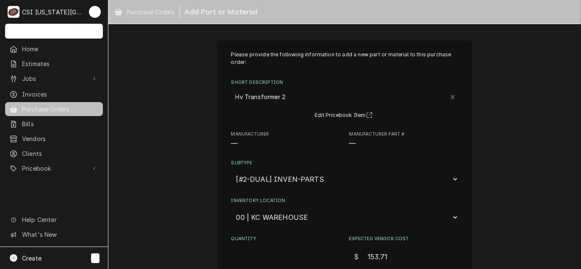
type textarea "x"
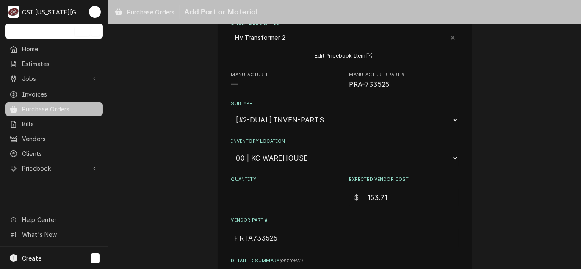
scroll to position [85, 0]
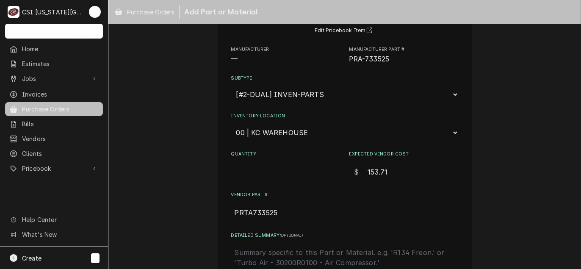
click at [295, 130] on select "Choose a location... 00 | KC WAREHOUSE 00 | MAIN WAREHOUSE 01 | [PERSON_NAME] #…" at bounding box center [344, 133] width 227 height 16
click at [195, 119] on div "Please provide the following information to add a new part or material to this …" at bounding box center [344, 158] width 473 height 421
click at [284, 133] on select "Choose a location... 00 | KC WAREHOUSE 00 | MAIN WAREHOUSE 01 | BRIAN BREAZIER …" at bounding box center [344, 133] width 227 height 16
select select "2782"
click at [231, 125] on select "Choose a location... 00 | KC WAREHOUSE 00 | MAIN WAREHOUSE 01 | BRIAN BREAZIER …" at bounding box center [344, 133] width 227 height 16
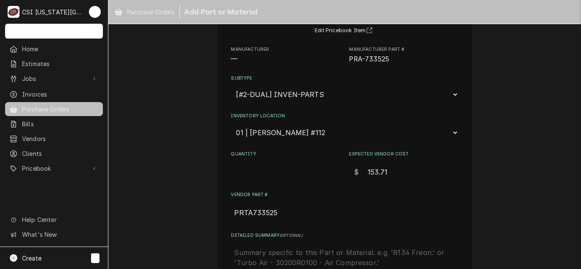
click at [275, 163] on input "Quantity" at bounding box center [285, 172] width 109 height 19
type textarea "x"
type input "2"
drag, startPoint x: 405, startPoint y: 175, endPoint x: 354, endPoint y: 169, distance: 51.1
click at [354, 169] on div "$ 153.71" at bounding box center [403, 172] width 109 height 19
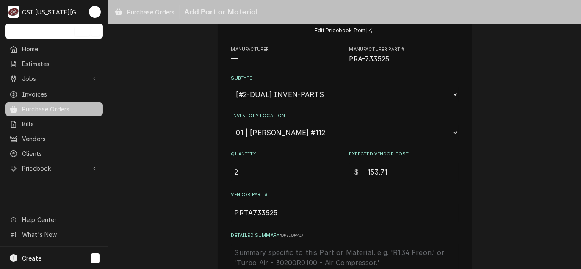
drag, startPoint x: 339, startPoint y: 170, endPoint x: 316, endPoint y: 158, distance: 26.0
click at [338, 170] on div "Quantity 2 Expected Vendor Cost $ 153.71" at bounding box center [344, 166] width 227 height 30
type textarea "x"
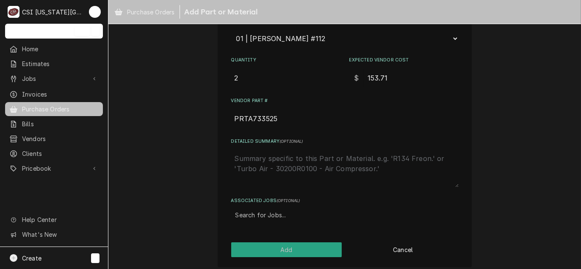
scroll to position [183, 0]
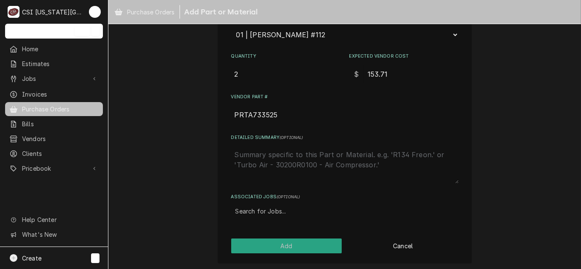
click at [249, 211] on div "Associated Jobs" at bounding box center [345, 211] width 219 height 15
type input "31969"
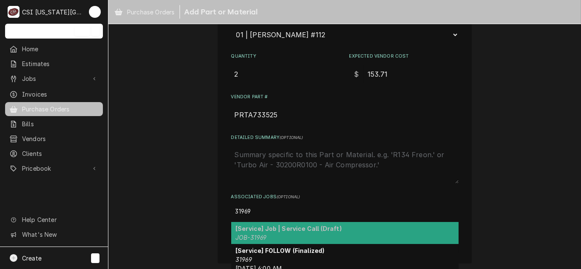
click at [255, 225] on strong "[Service] Job | Service Call (Draft)" at bounding box center [289, 228] width 106 height 7
type textarea "x"
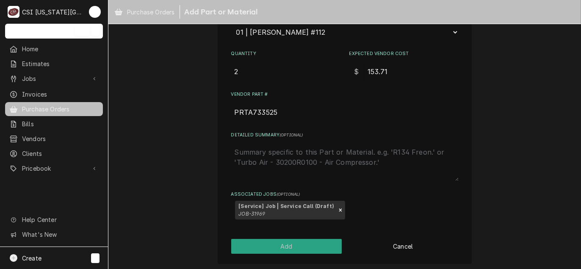
scroll to position [186, 0]
click at [292, 243] on button "Add" at bounding box center [286, 245] width 111 height 15
type textarea "x"
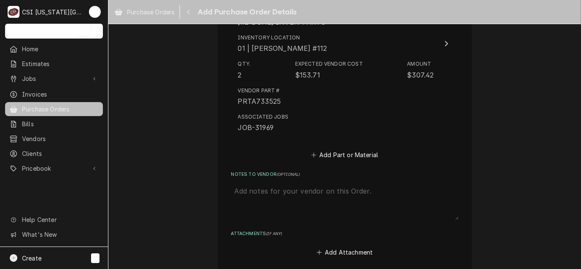
scroll to position [424, 0]
click at [352, 155] on button "Add Part or Material" at bounding box center [345, 154] width 70 height 12
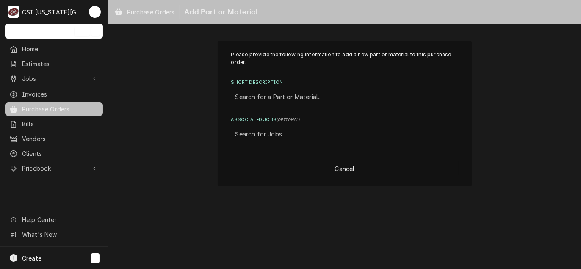
click at [286, 97] on div "Short Description" at bounding box center [345, 96] width 219 height 15
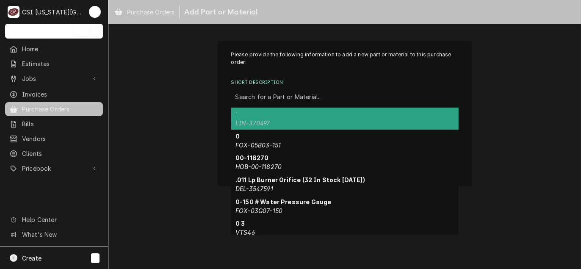
paste input "731836"
type input "731836"
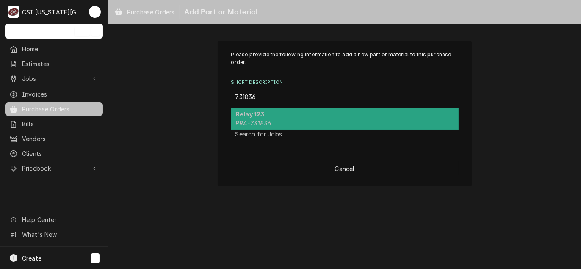
click at [282, 113] on div "Relay 123 PRA-731836" at bounding box center [344, 119] width 227 height 22
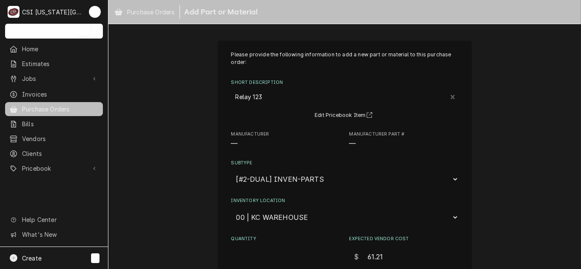
type textarea "x"
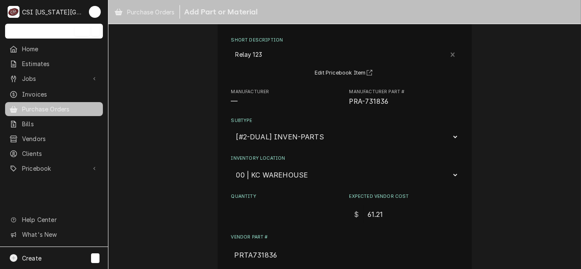
click at [290, 179] on select "Choose a location... 00 | KC WAREHOUSE 00 | MAIN WAREHOUSE 01 | BRIAN BREAZIER …" at bounding box center [344, 175] width 227 height 16
select select "2782"
click at [231, 167] on select "Choose a location... 00 | KC WAREHOUSE 00 | MAIN WAREHOUSE 01 | BRIAN BREAZIER …" at bounding box center [344, 175] width 227 height 16
click at [252, 205] on input "Quantity" at bounding box center [285, 214] width 109 height 19
type textarea "x"
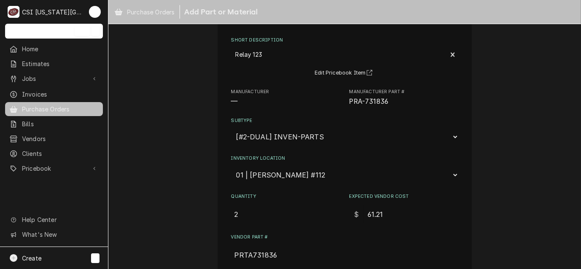
type input "2"
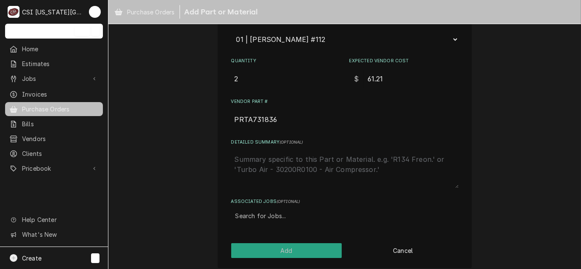
scroll to position [183, 0]
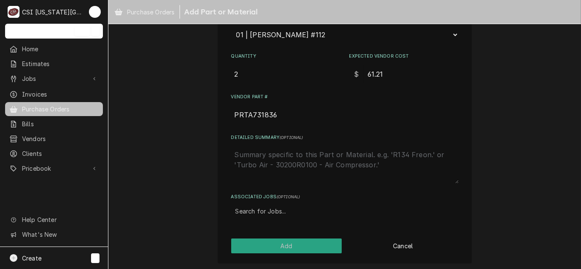
click at [265, 214] on div "Associated Jobs" at bounding box center [345, 211] width 219 height 15
type input "31969"
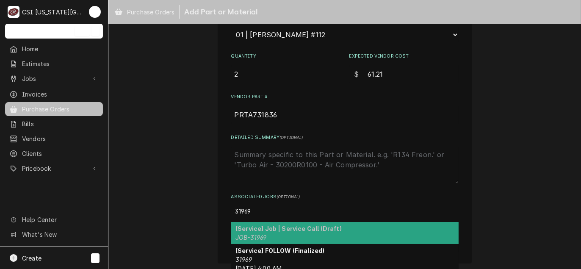
click at [261, 225] on strong "[Service] Job | Service Call (Draft)" at bounding box center [289, 228] width 106 height 7
type textarea "x"
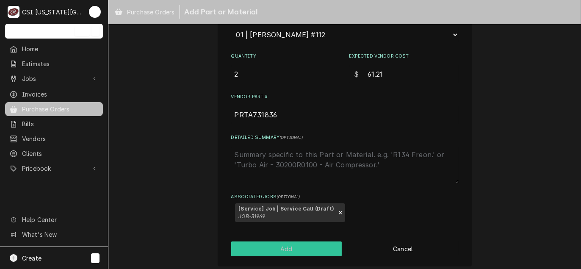
click at [262, 246] on button "Add" at bounding box center [286, 248] width 111 height 15
type textarea "x"
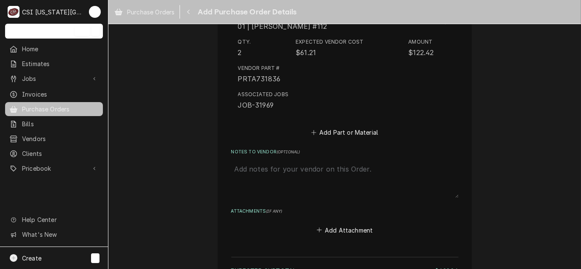
scroll to position [650, 0]
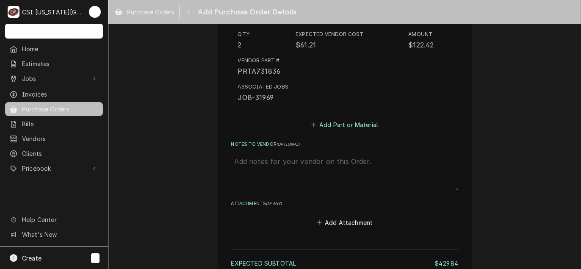
click at [361, 126] on button "Add Part or Material" at bounding box center [345, 125] width 70 height 12
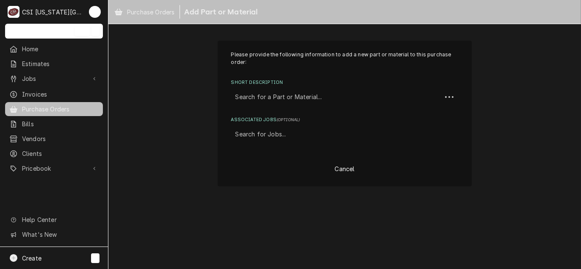
click at [292, 97] on div "Short Description" at bounding box center [337, 96] width 202 height 15
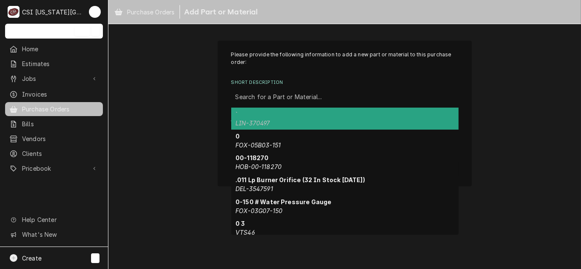
paste input "733210"
type input "733210"
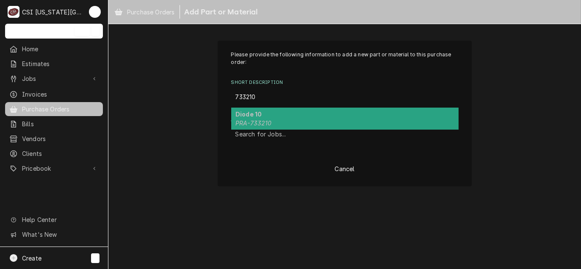
click at [282, 122] on div "Diode 10 PRA-733210" at bounding box center [344, 119] width 227 height 22
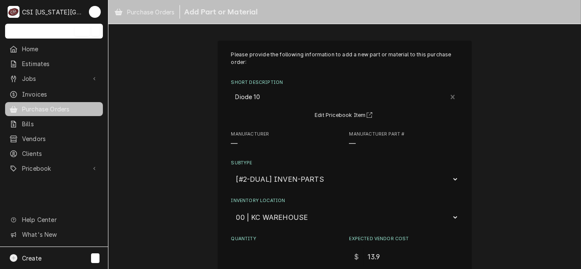
type textarea "x"
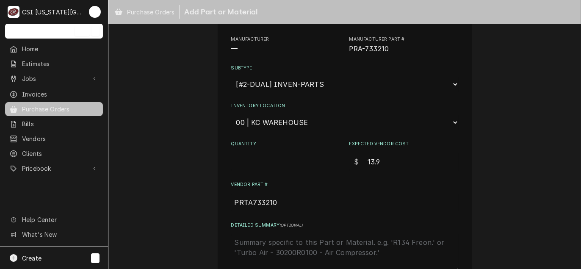
scroll to position [127, 0]
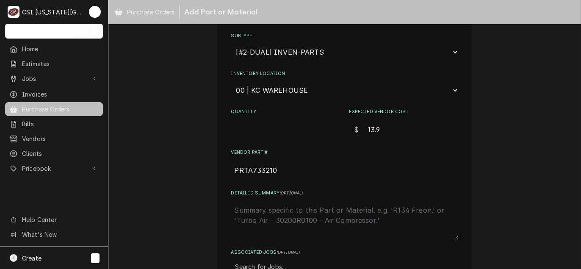
click at [285, 89] on select "Choose a location... 00 | KC WAREHOUSE 00 | MAIN WAREHOUSE 01 | BRIAN BREAZIER …" at bounding box center [344, 90] width 227 height 16
select select "2782"
click at [231, 82] on select "Choose a location... 00 | KC WAREHOUSE 00 | MAIN WAREHOUSE 01 | BRIAN BREAZIER …" at bounding box center [344, 90] width 227 height 16
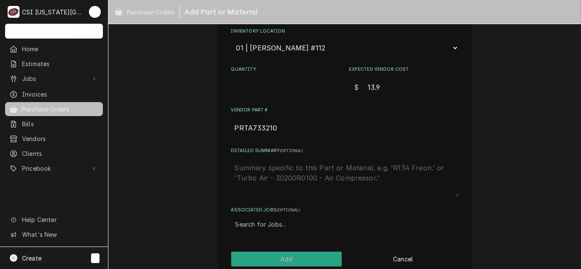
click at [277, 78] on input "Quantity" at bounding box center [285, 87] width 109 height 19
type textarea "x"
type input "2"
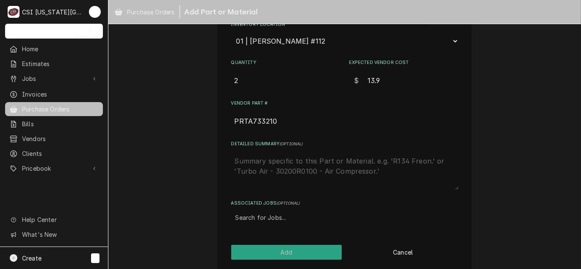
scroll to position [183, 0]
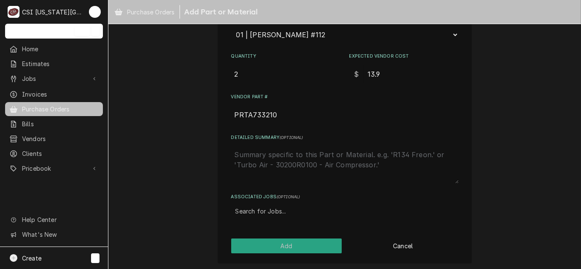
click at [267, 209] on div "Associated Jobs" at bounding box center [345, 211] width 219 height 15
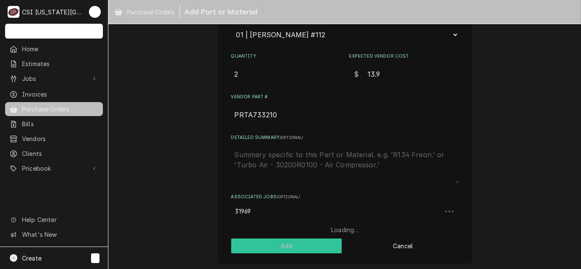
type input "31969"
click at [284, 243] on button "Add" at bounding box center [286, 245] width 111 height 15
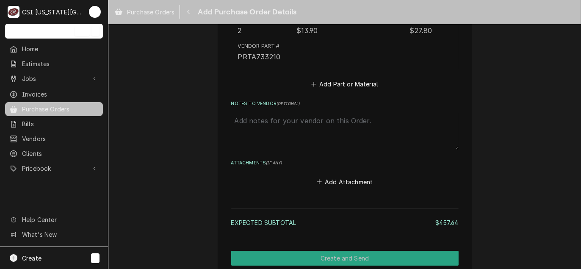
scroll to position [895, 0]
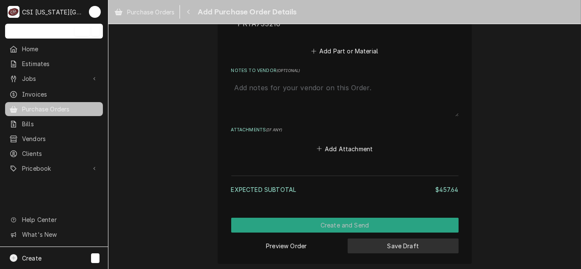
click at [407, 249] on button "Save Draft" at bounding box center [403, 245] width 111 height 15
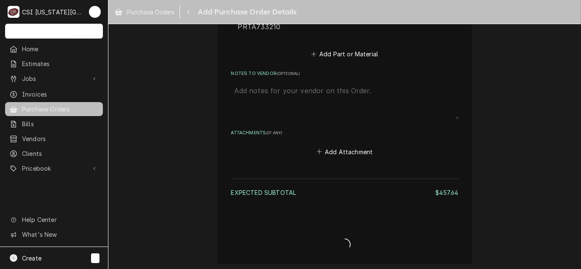
type textarea "x"
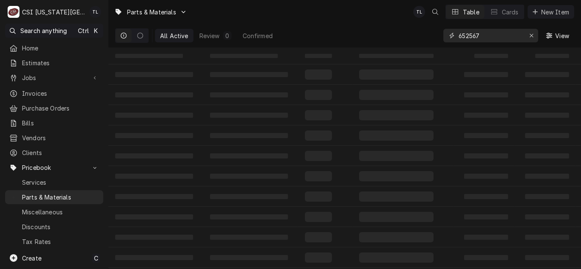
drag, startPoint x: 496, startPoint y: 33, endPoint x: 382, endPoint y: 29, distance: 114.4
click at [382, 29] on div "All Active Review 0 Confirmed 652567 View" at bounding box center [344, 36] width 459 height 24
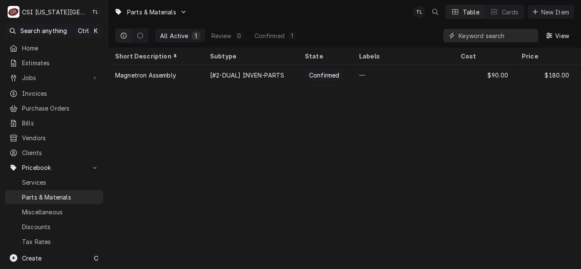
paste input "733525"
type input "733525"
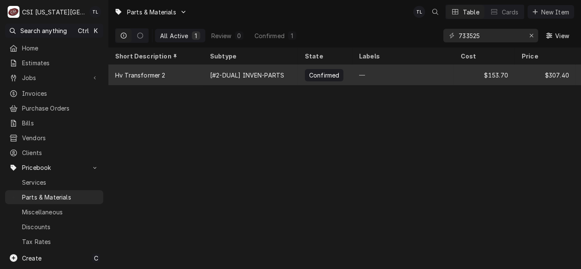
click at [292, 77] on div "[#2-DUAL] INVEN-PARTS" at bounding box center [250, 75] width 95 height 20
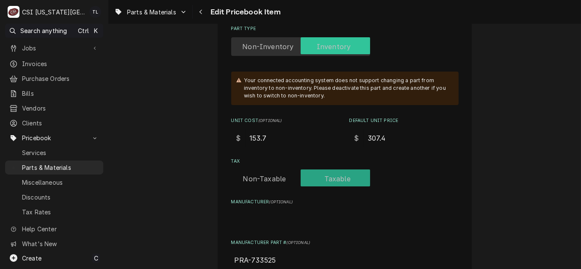
scroll to position [254, 0]
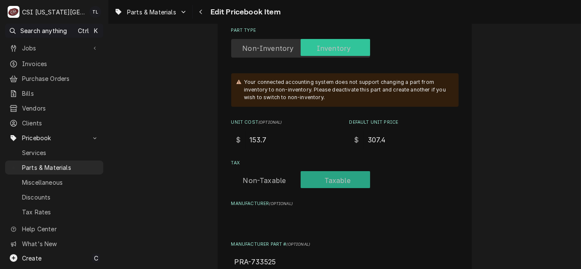
click at [381, 145] on input "307.4" at bounding box center [411, 139] width 94 height 19
type textarea "x"
type input "307.41"
click at [270, 133] on input "153.7" at bounding box center [293, 139] width 94 height 19
type textarea "x"
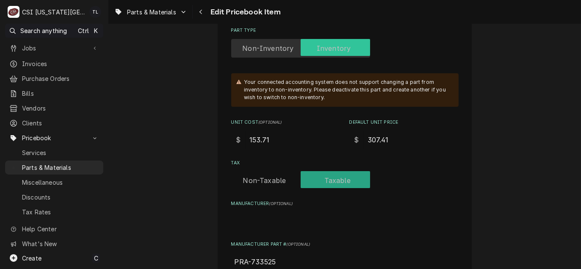
type input "153.71"
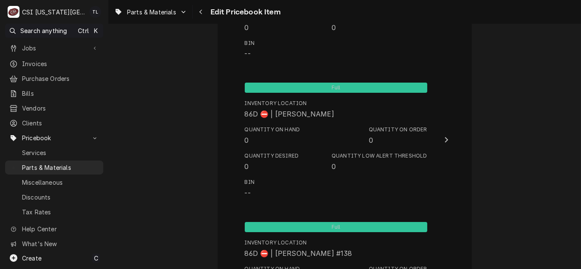
scroll to position [8198, 0]
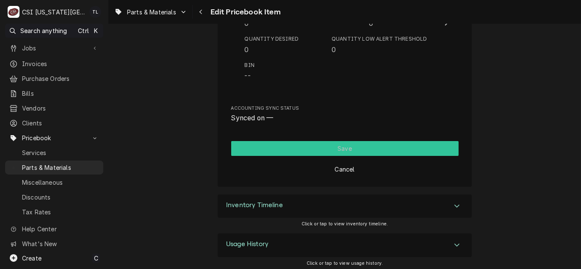
click at [365, 143] on button "Save" at bounding box center [344, 148] width 227 height 15
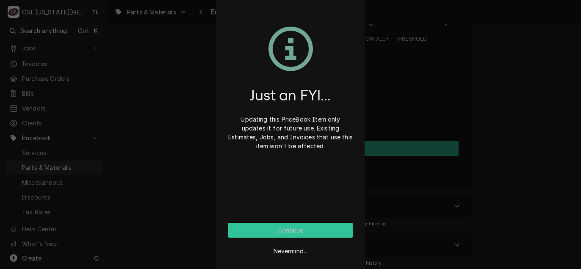
click at [249, 233] on button "Continue" at bounding box center [290, 230] width 125 height 15
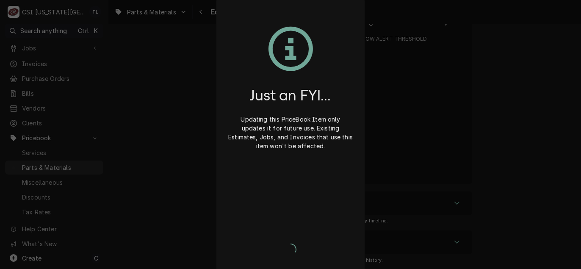
scroll to position [8195, 0]
type textarea "x"
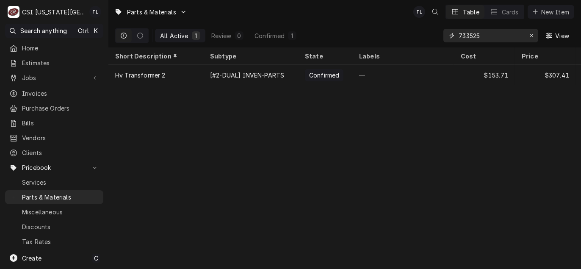
drag, startPoint x: 501, startPoint y: 37, endPoint x: 279, endPoint y: 19, distance: 222.3
click at [279, 19] on div "Parts & Materials TL Table Cards New Item All Active 1 Review 0 Confirmed 1 733…" at bounding box center [344, 23] width 473 height 47
paste input "731836"
type input "731836"
drag, startPoint x: 483, startPoint y: 30, endPoint x: 323, endPoint y: 12, distance: 161.1
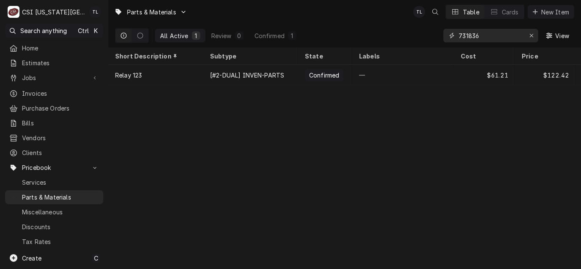
click at [323, 12] on div "Parts & Materials TL Table Cards New Item All Active 1 Review 0 Confirmed 1 731…" at bounding box center [344, 23] width 473 height 47
paste input "733210"
type input "733210"
drag, startPoint x: 487, startPoint y: 32, endPoint x: 298, endPoint y: 20, distance: 189.7
click at [298, 20] on div "Parts & Materials TL Table Cards New Item All Active 1 Review 0 Confirmed 1 733…" at bounding box center [344, 23] width 473 height 47
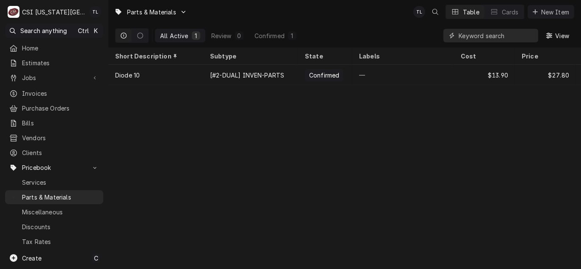
paste input "Capacitor 98"
type input "Capacitor 98"
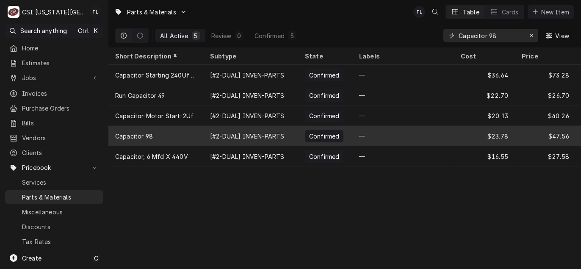
click at [224, 135] on div "[#2-DUAL] INVEN-PARTS" at bounding box center [247, 136] width 74 height 9
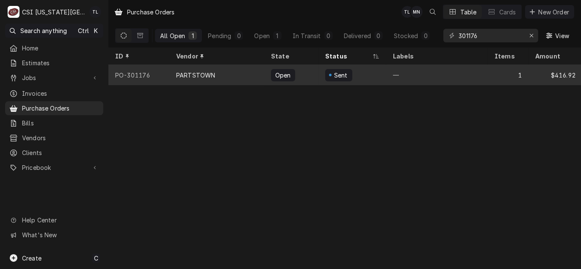
click at [213, 71] on div "PARTSTOWN" at bounding box center [195, 75] width 39 height 9
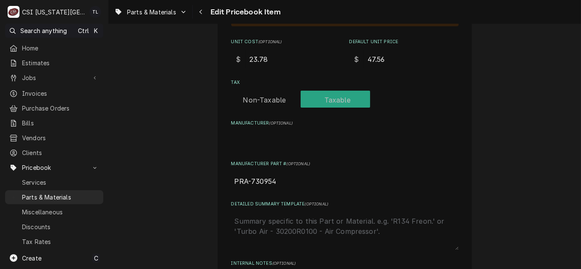
scroll to position [339, 0]
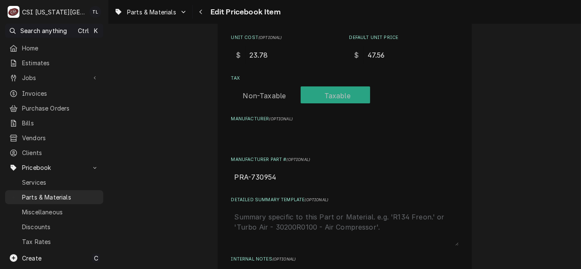
click at [269, 178] on input "PRA-730954" at bounding box center [344, 177] width 227 height 19
click at [272, 177] on input "PRA-730954" at bounding box center [344, 177] width 227 height 19
drag, startPoint x: 273, startPoint y: 176, endPoint x: 249, endPoint y: 176, distance: 24.1
click at [249, 177] on input "PRA-730954" at bounding box center [344, 177] width 227 height 19
type textarea "x"
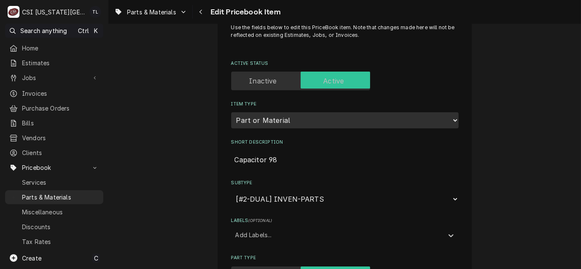
scroll to position [0, 0]
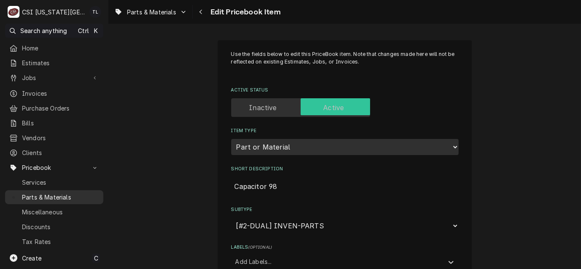
click at [61, 197] on div "Parts & Materials" at bounding box center [54, 197] width 95 height 11
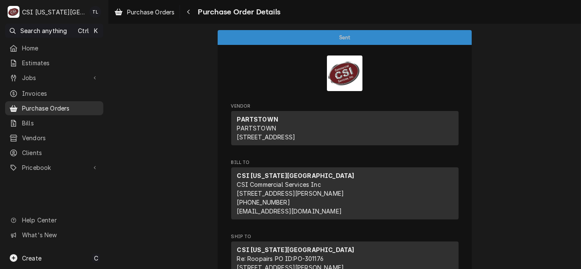
click at [67, 105] on span "Purchase Orders" at bounding box center [60, 108] width 77 height 9
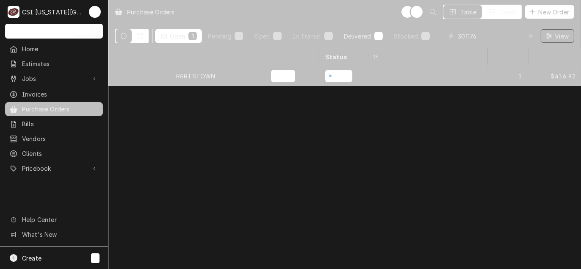
drag, startPoint x: 509, startPoint y: 32, endPoint x: 371, endPoint y: 33, distance: 138.1
click at [371, 33] on div "All Open 1 Pending 0 Open 1 In Transit 0 Delivered 0 Stocked 0 301176 View" at bounding box center [344, 36] width 459 height 24
type input "301184"
click at [191, 76] on div "PARTSTOWN" at bounding box center [195, 76] width 39 height 9
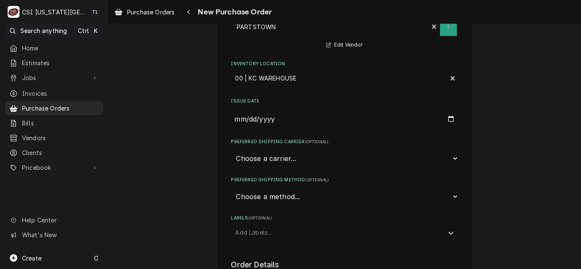
scroll to position [85, 0]
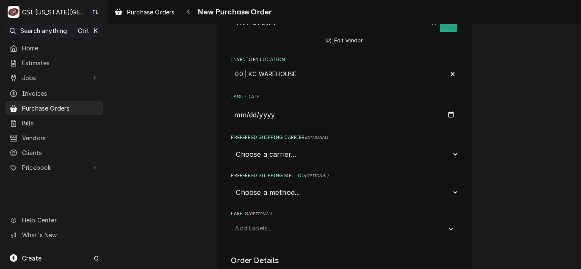
click at [277, 71] on div "Inventory Location" at bounding box center [340, 74] width 208 height 15
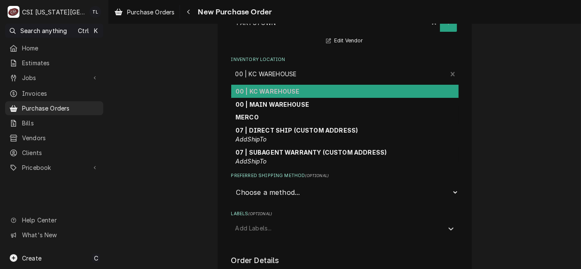
click at [274, 86] on div "00 | KC WAREHOUSE" at bounding box center [344, 91] width 227 height 13
type textarea "x"
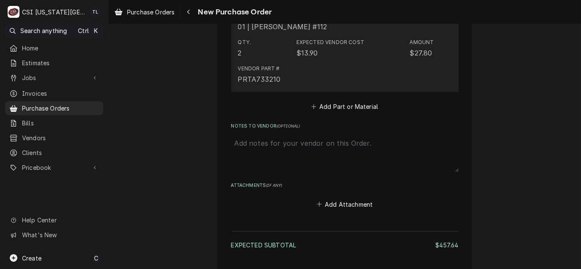
scroll to position [828, 0]
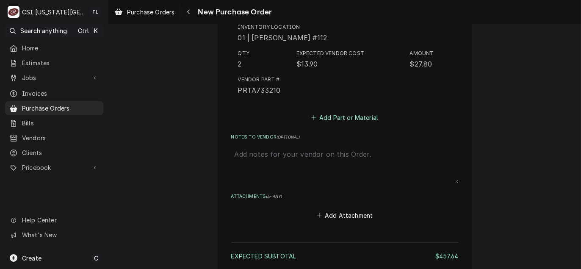
click at [339, 115] on button "Add Part or Material" at bounding box center [345, 118] width 70 height 12
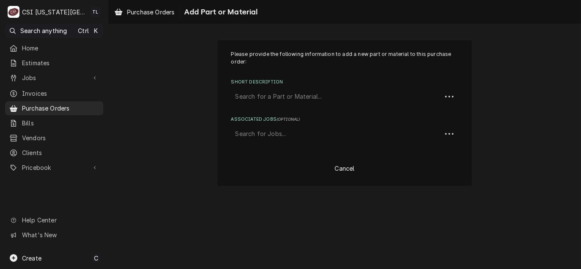
click at [291, 98] on div "Short Description" at bounding box center [337, 96] width 202 height 15
paste input "730954"
type input "730954"
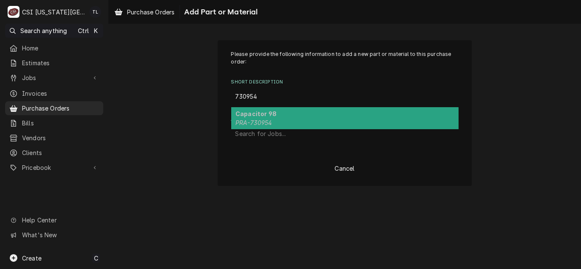
click at [290, 113] on div "Capacitor 98 PRA-730954" at bounding box center [344, 118] width 227 height 22
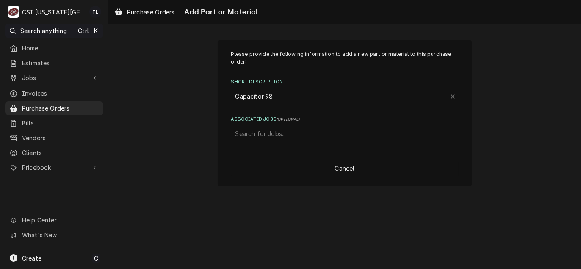
type textarea "x"
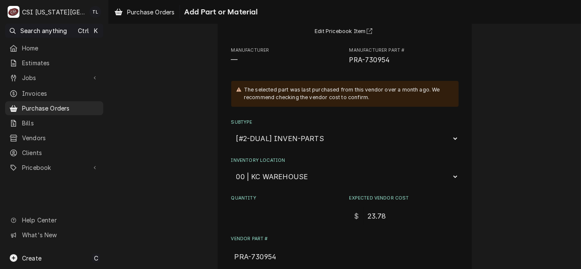
scroll to position [85, 0]
click at [289, 174] on select "Choose a location... 00 | KC WAREHOUSE 00 | MAIN WAREHOUSE 01 | BRIAN BREAZIER …" at bounding box center [344, 175] width 227 height 16
select select "2832"
click at [231, 167] on select "Choose a location... 00 | KC WAREHOUSE 00 | MAIN WAREHOUSE 01 | BRIAN BREAZIER …" at bounding box center [344, 175] width 227 height 16
type textarea "x"
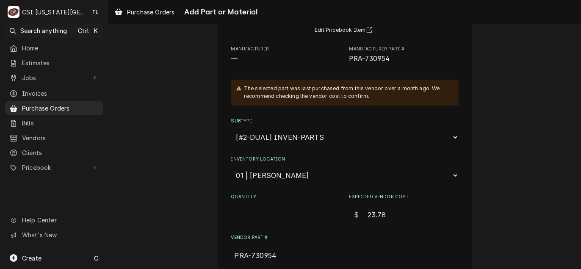
click at [285, 171] on select "Choose a location... 00 | KC WAREHOUSE 00 | MAIN WAREHOUSE 01 | BRIAN BREAZIER …" at bounding box center [344, 175] width 227 height 16
select select "2782"
click at [231, 167] on select "Choose a location... 00 | KC WAREHOUSE 00 | MAIN WAREHOUSE 01 | BRIAN BREAZIER …" at bounding box center [344, 175] width 227 height 16
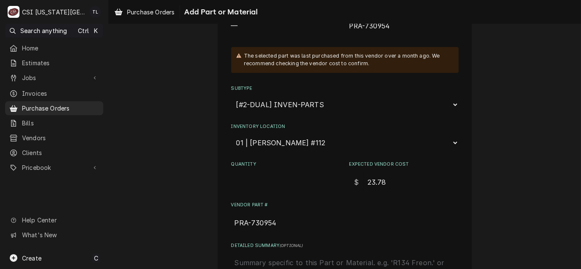
scroll to position [169, 0]
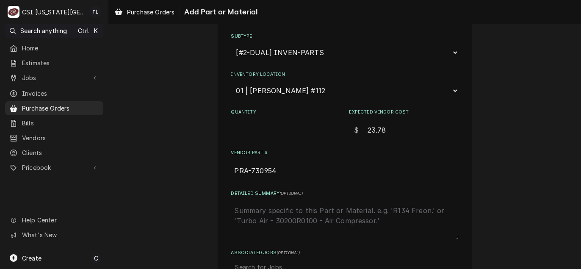
click at [267, 130] on input "Quantity" at bounding box center [285, 130] width 109 height 19
type textarea "x"
type input "2"
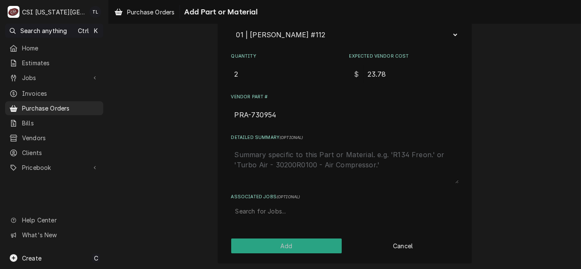
scroll to position [226, 0]
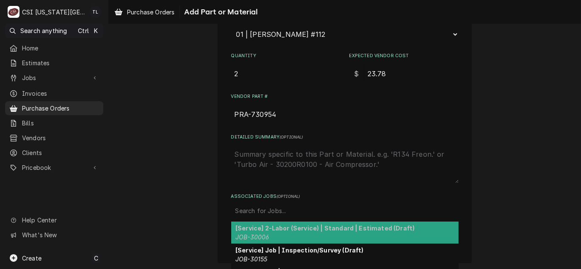
click at [261, 208] on div "Associated Jobs" at bounding box center [345, 210] width 219 height 15
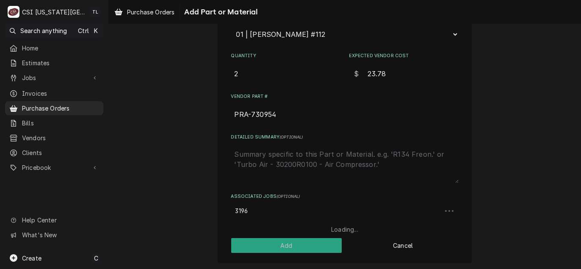
type input "31969"
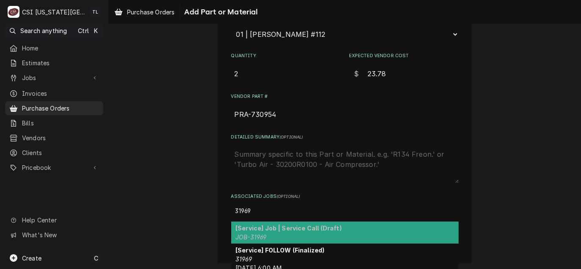
click at [285, 230] on div "[Service] Job | Service Call (Draft) JOB-31969" at bounding box center [344, 233] width 227 height 22
type textarea "x"
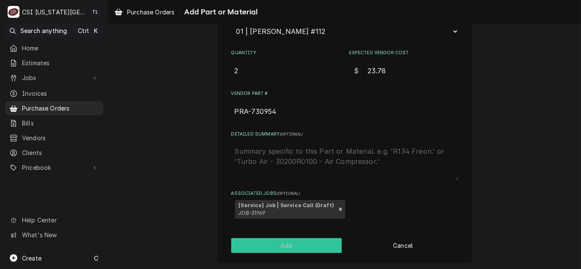
click at [286, 240] on button "Add" at bounding box center [286, 245] width 111 height 15
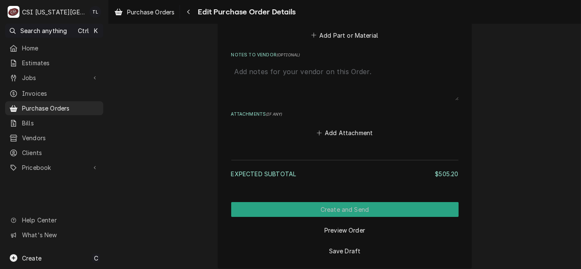
scroll to position [1108, 0]
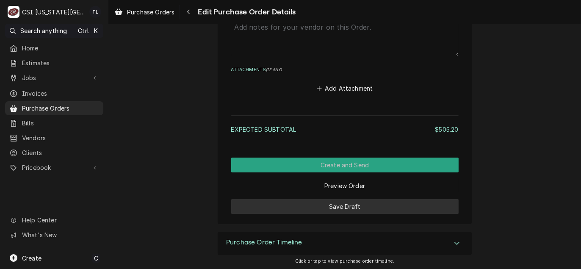
click at [346, 210] on button "Save Draft" at bounding box center [344, 206] width 227 height 15
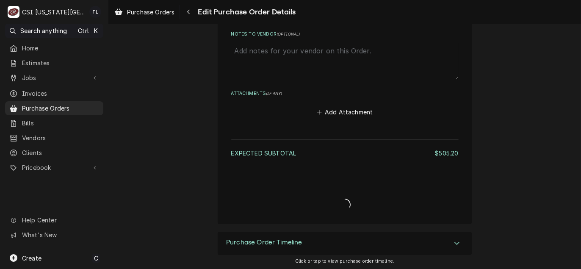
type textarea "x"
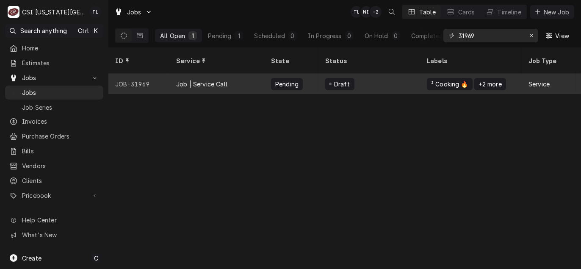
click at [187, 83] on div "Job | Service Call" at bounding box center [216, 84] width 95 height 20
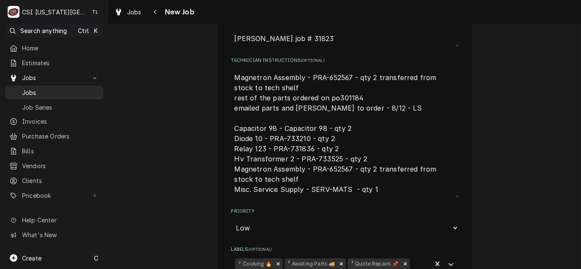
scroll to position [381, 0]
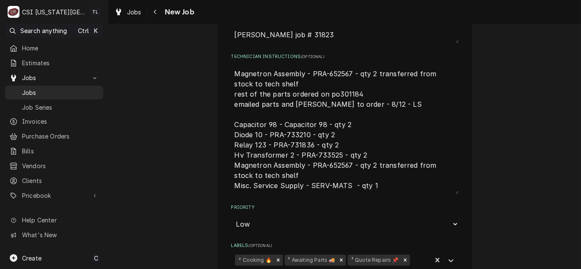
drag, startPoint x: 350, startPoint y: 165, endPoint x: 325, endPoint y: 164, distance: 25.4
click at [325, 164] on textarea "Magnetron Assembly - PRA-652567 - qty 2 transferred from stock to tech shelf re…" at bounding box center [344, 129] width 227 height 129
drag, startPoint x: 307, startPoint y: 164, endPoint x: 349, endPoint y: 166, distance: 42.8
click at [349, 166] on textarea "Magnetron Assembly - PRA-652567 - qty 2 transferred from stock to tech shelf re…" at bounding box center [344, 129] width 227 height 129
type textarea "x"
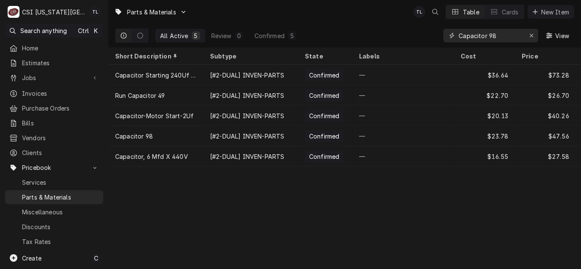
drag, startPoint x: 504, startPoint y: 37, endPoint x: 310, endPoint y: 14, distance: 195.7
click at [310, 14] on div "Parts & Materials TL Table Cards New Item All Active 5 Review 0 Confirmed 5 Cap…" at bounding box center [344, 23] width 473 height 47
paste input "PRA-652567"
type input "PRA-652567"
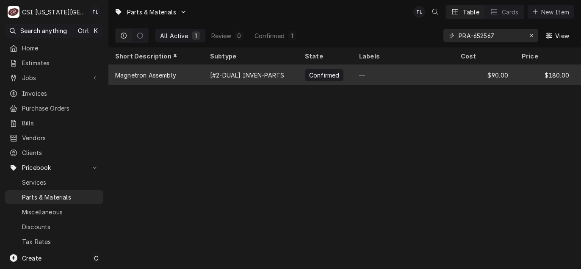
click at [176, 71] on div "Magnetron Assembly" at bounding box center [145, 75] width 61 height 9
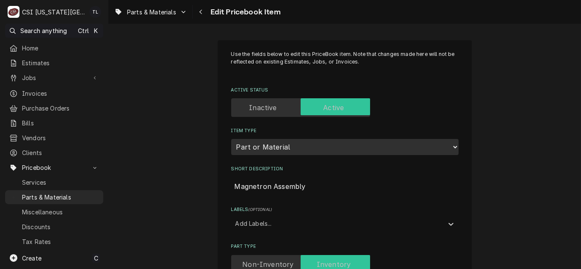
type textarea "x"
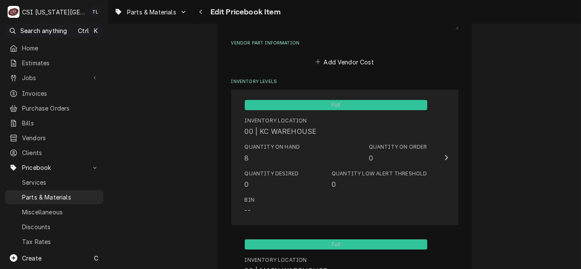
scroll to position [635, 0]
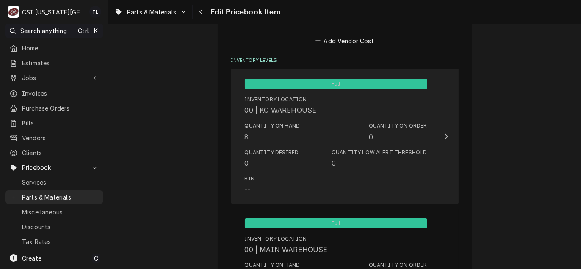
click at [293, 142] on div "Quantity on Hand 8 Quantity on Order 0" at bounding box center [336, 132] width 183 height 26
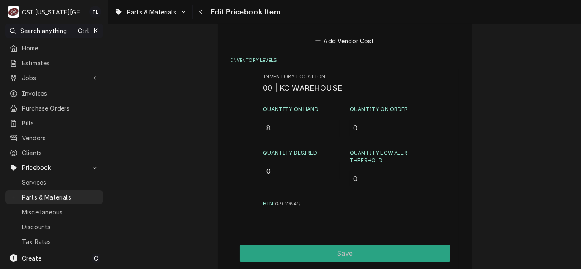
drag, startPoint x: 279, startPoint y: 130, endPoint x: 241, endPoint y: 121, distance: 38.7
click at [244, 121] on div "Inventory Location 00 | KC WAREHOUSE Quantity on Hand 8 Quantity on Order 0 Qua…" at bounding box center [344, 178] width 227 height 218
type input "6"
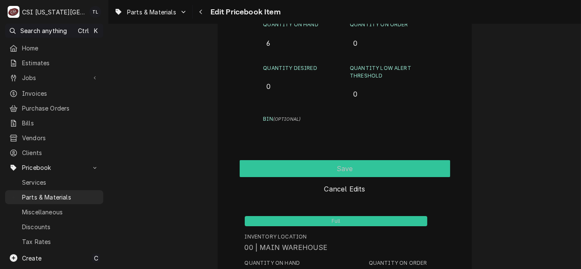
click at [346, 164] on button "Save" at bounding box center [345, 168] width 211 height 17
type textarea "x"
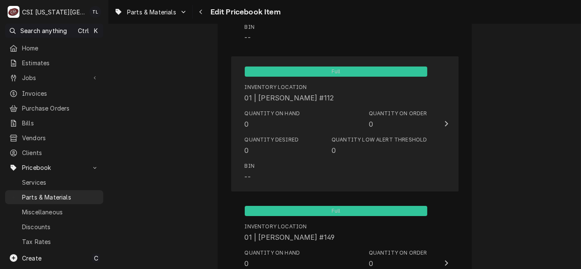
scroll to position [2459, 0]
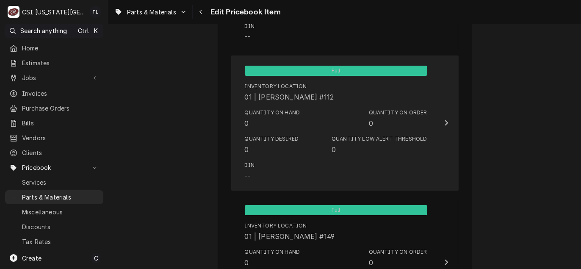
click at [283, 180] on div "Bin --" at bounding box center [336, 171] width 183 height 26
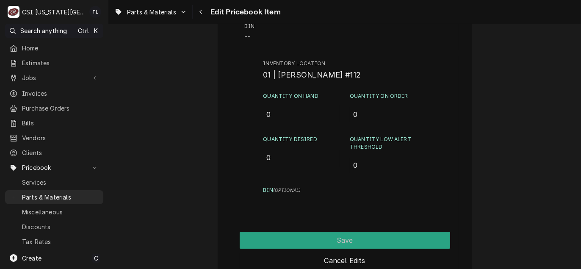
drag, startPoint x: 289, startPoint y: 109, endPoint x: 232, endPoint y: 108, distance: 57.2
click at [232, 108] on div "Inventory Location 01 | ROBERT MENDON #112 Quantity on Hand 0 Quantity on Order…" at bounding box center [344, 164] width 227 height 218
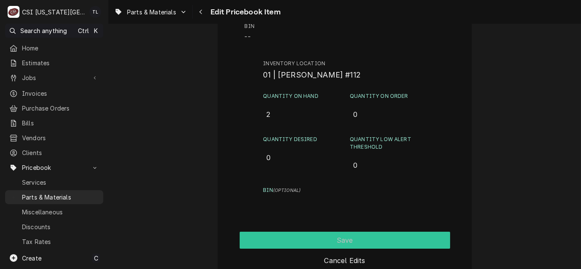
type input "2"
click at [333, 240] on button "Save" at bounding box center [345, 240] width 211 height 17
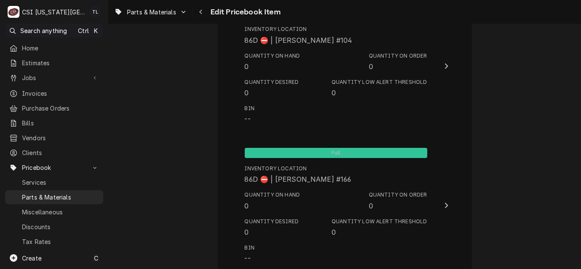
scroll to position [8129, 0]
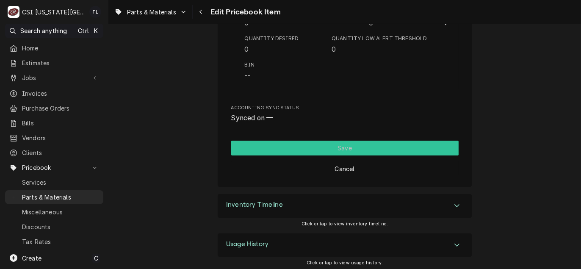
click at [339, 145] on button "Save" at bounding box center [344, 148] width 227 height 15
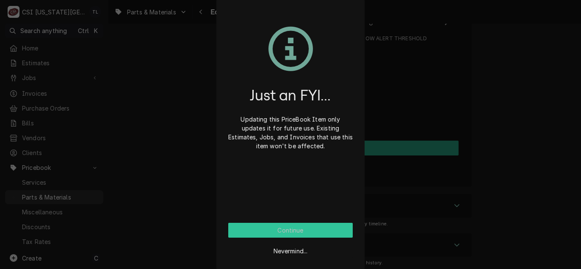
click at [260, 233] on button "Continue" at bounding box center [290, 230] width 125 height 15
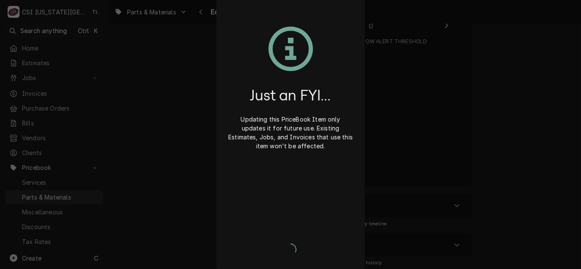
type textarea "x"
